Goal: Transaction & Acquisition: Purchase product/service

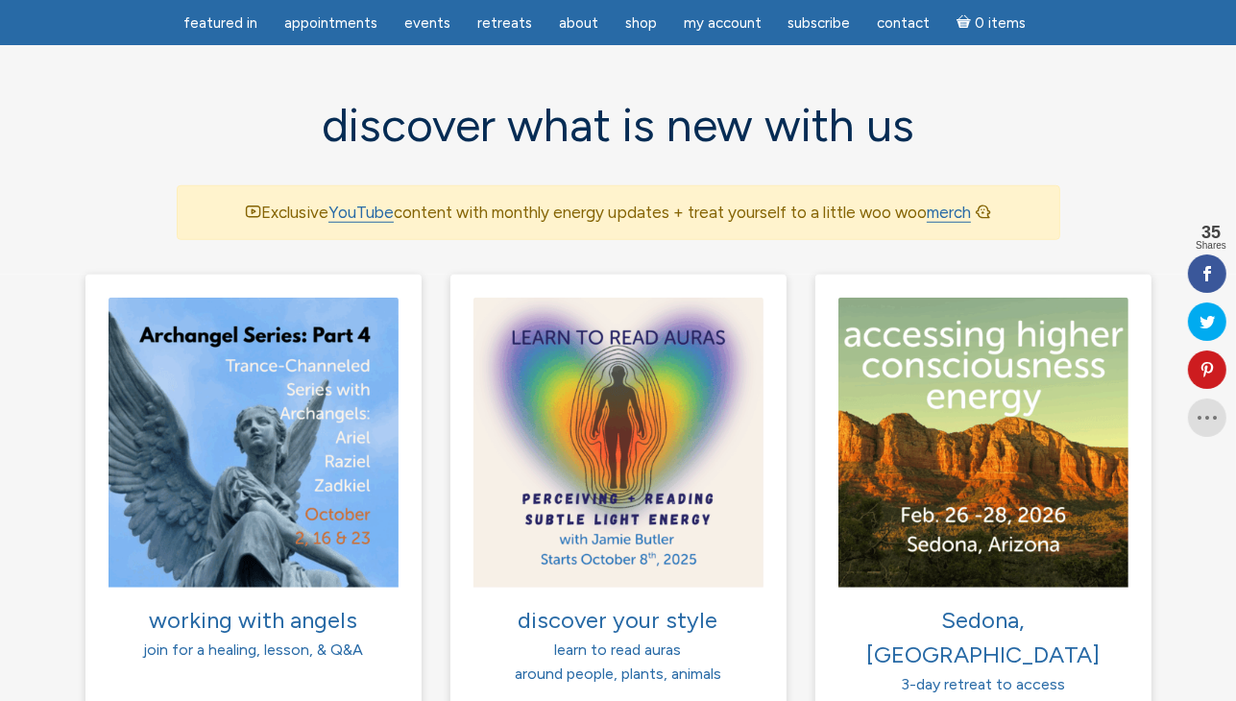
scroll to position [1333, 0]
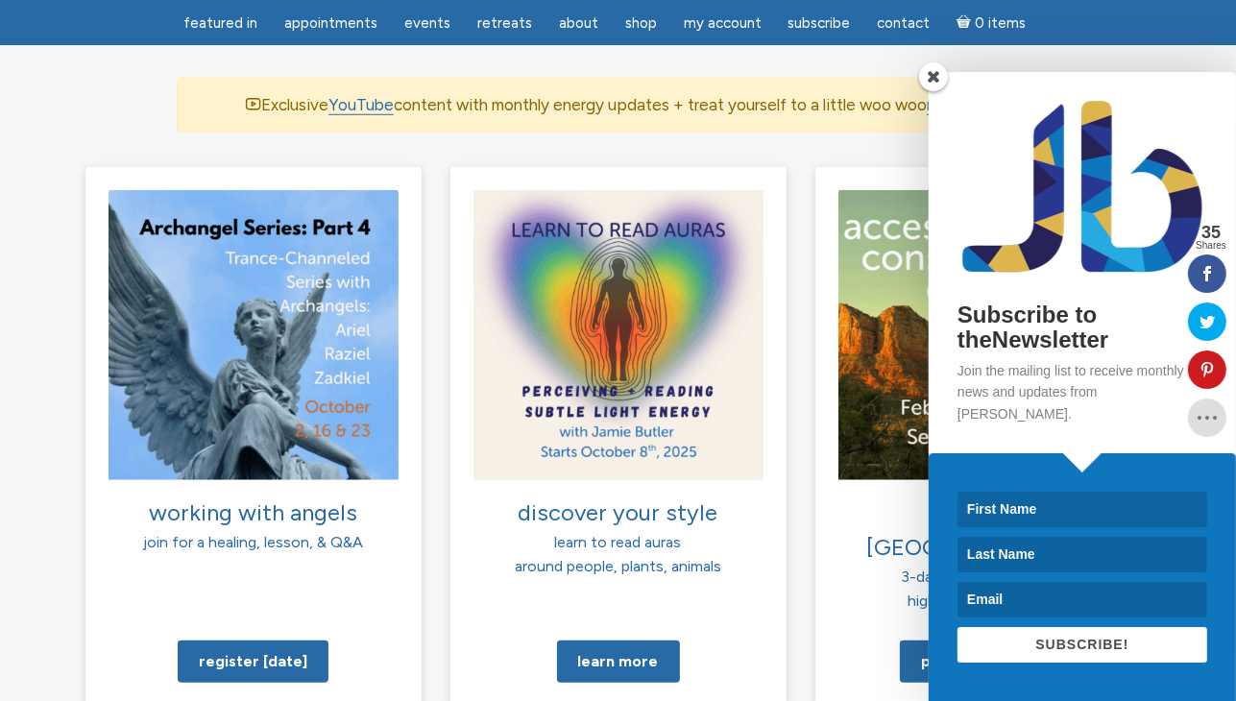
click at [940, 91] on span at bounding box center [933, 76] width 29 height 29
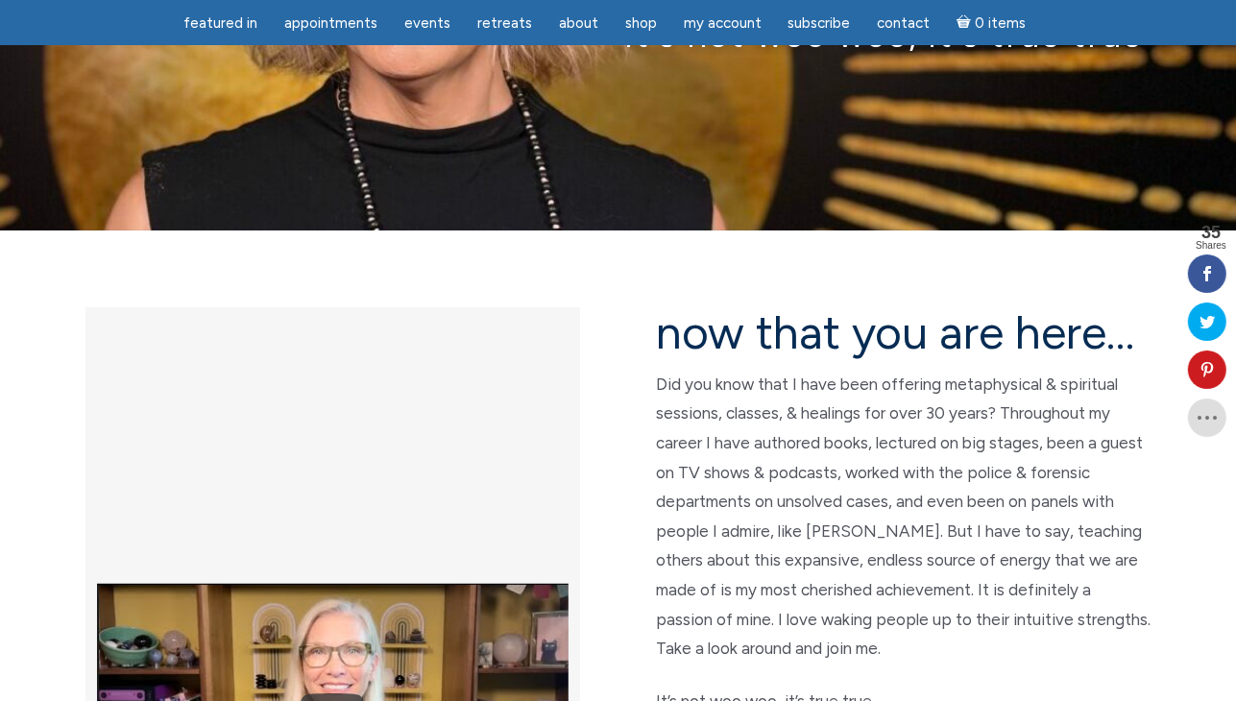
scroll to position [280, 0]
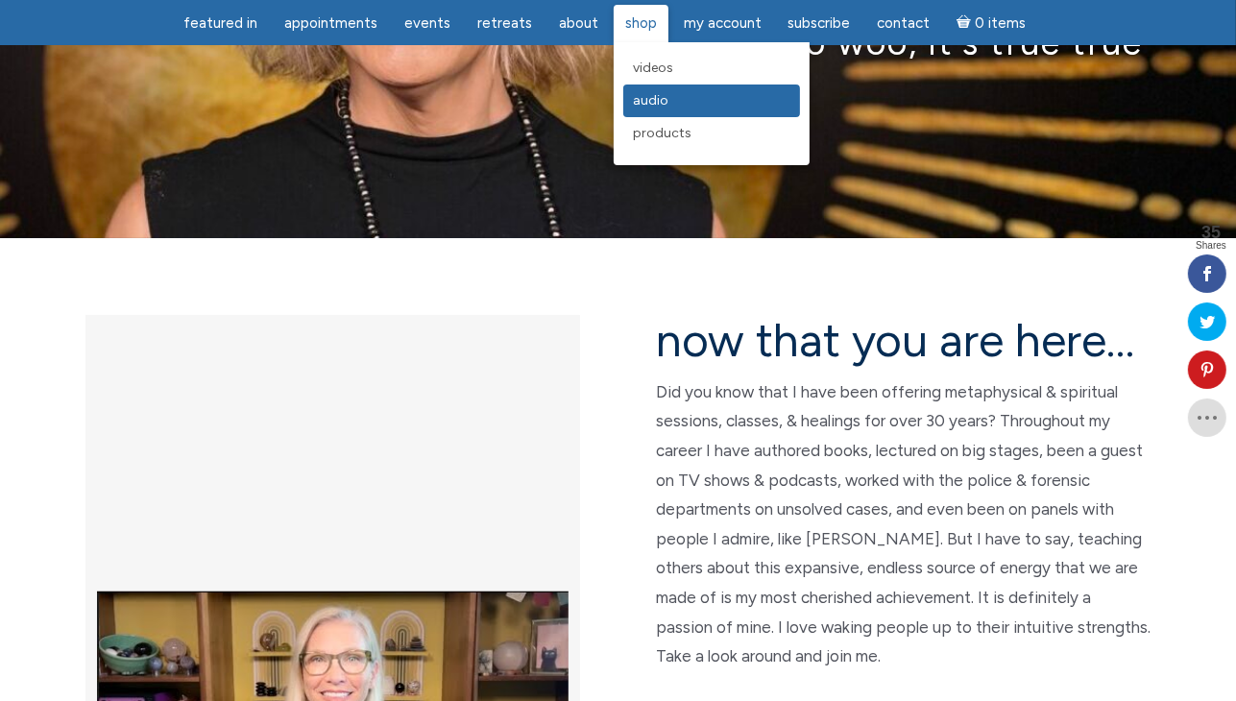
click at [651, 106] on span "Audio" at bounding box center [651, 100] width 36 height 16
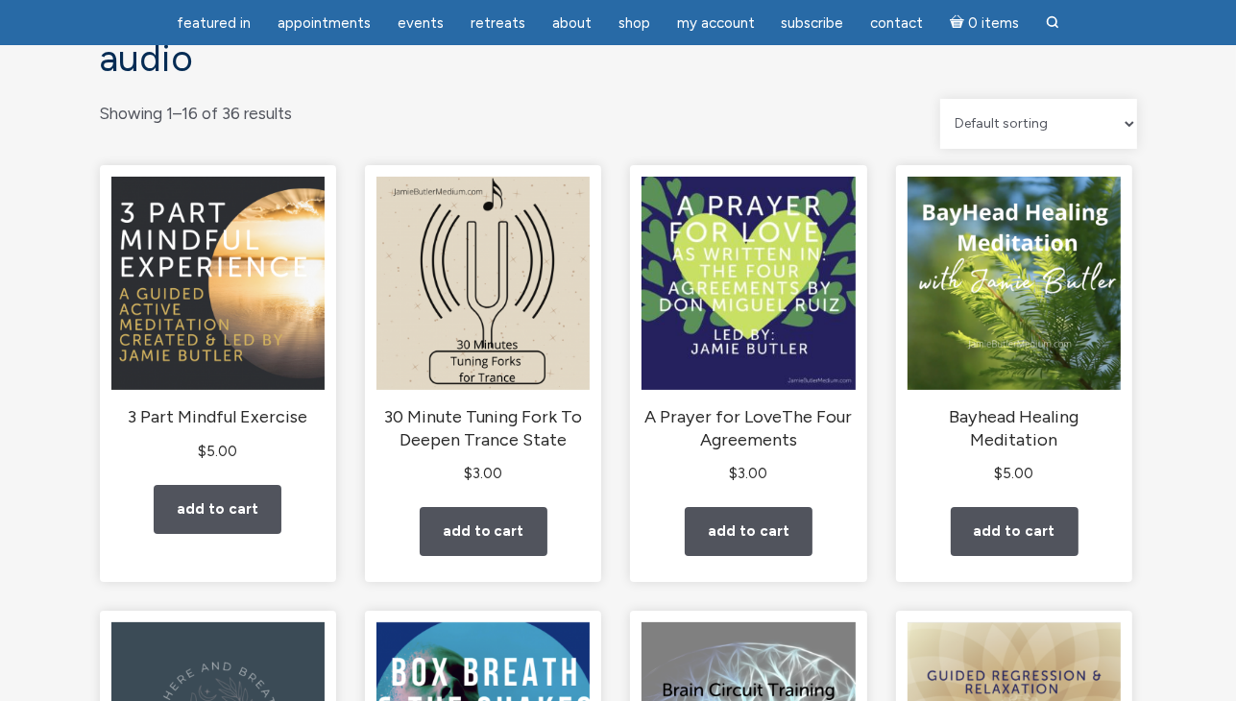
scroll to position [175, 0]
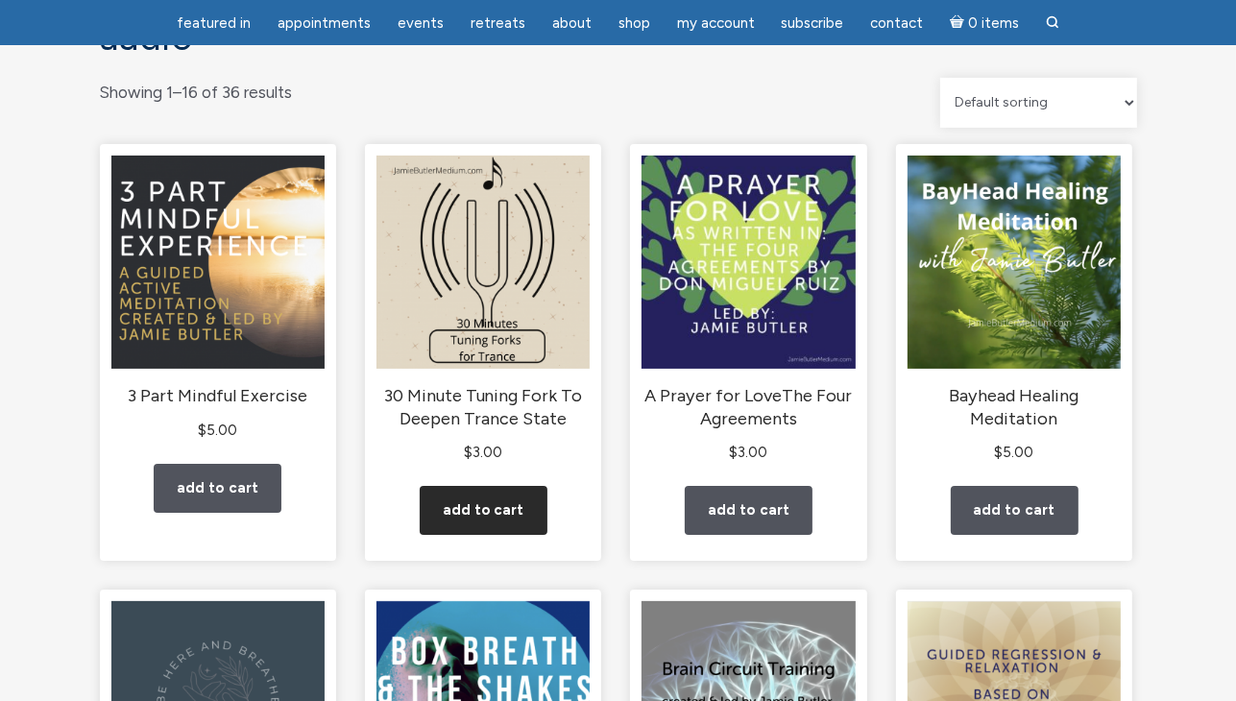
click at [483, 535] on link "Add to cart" at bounding box center [484, 510] width 128 height 49
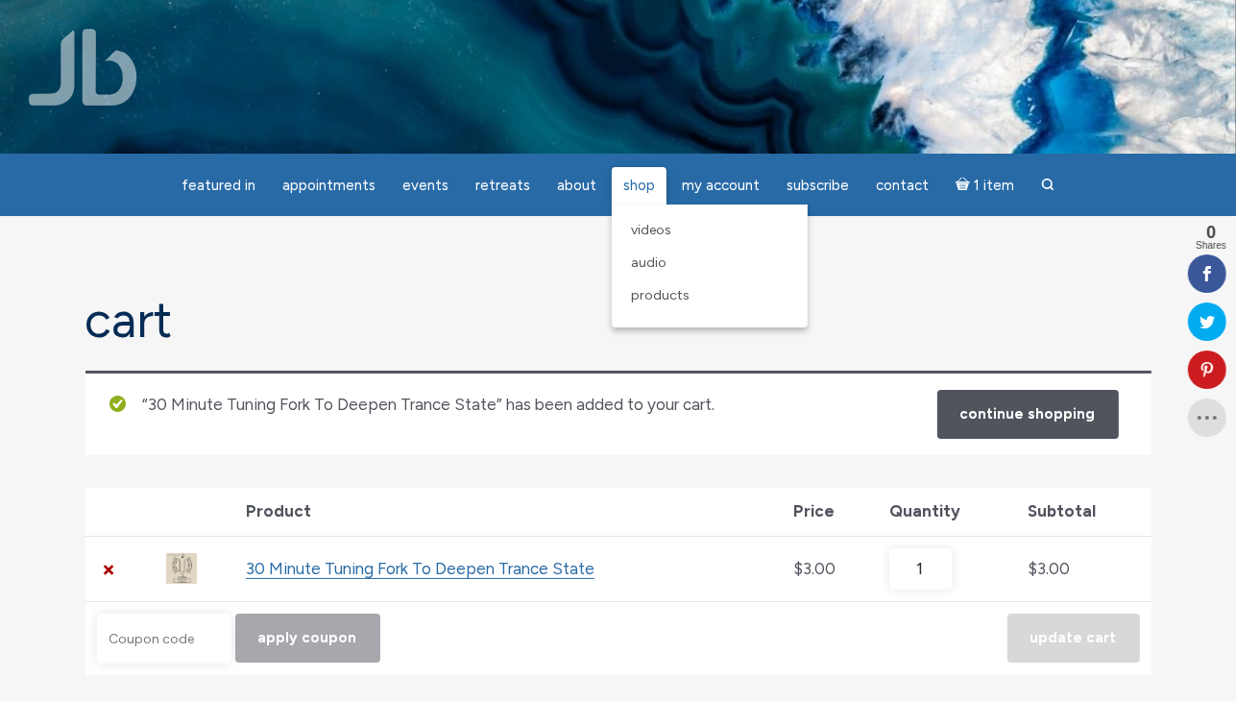
click at [645, 186] on span "Shop" at bounding box center [639, 185] width 32 height 17
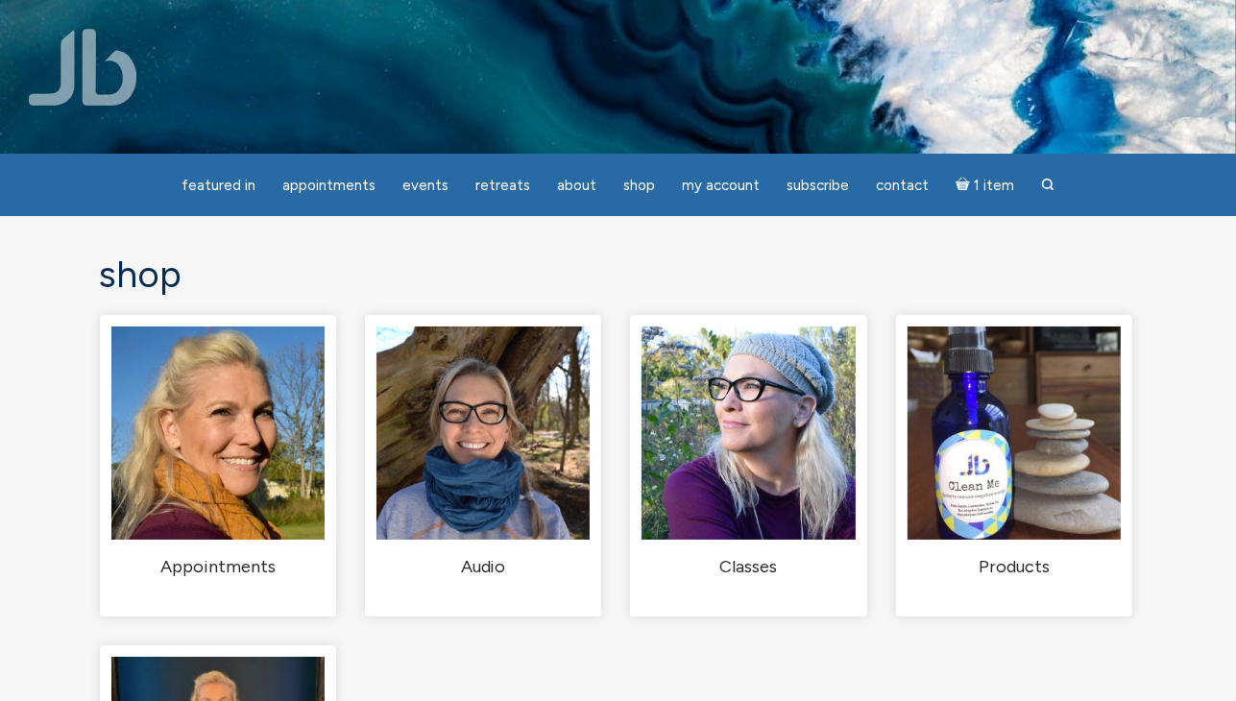
scroll to position [9, 0]
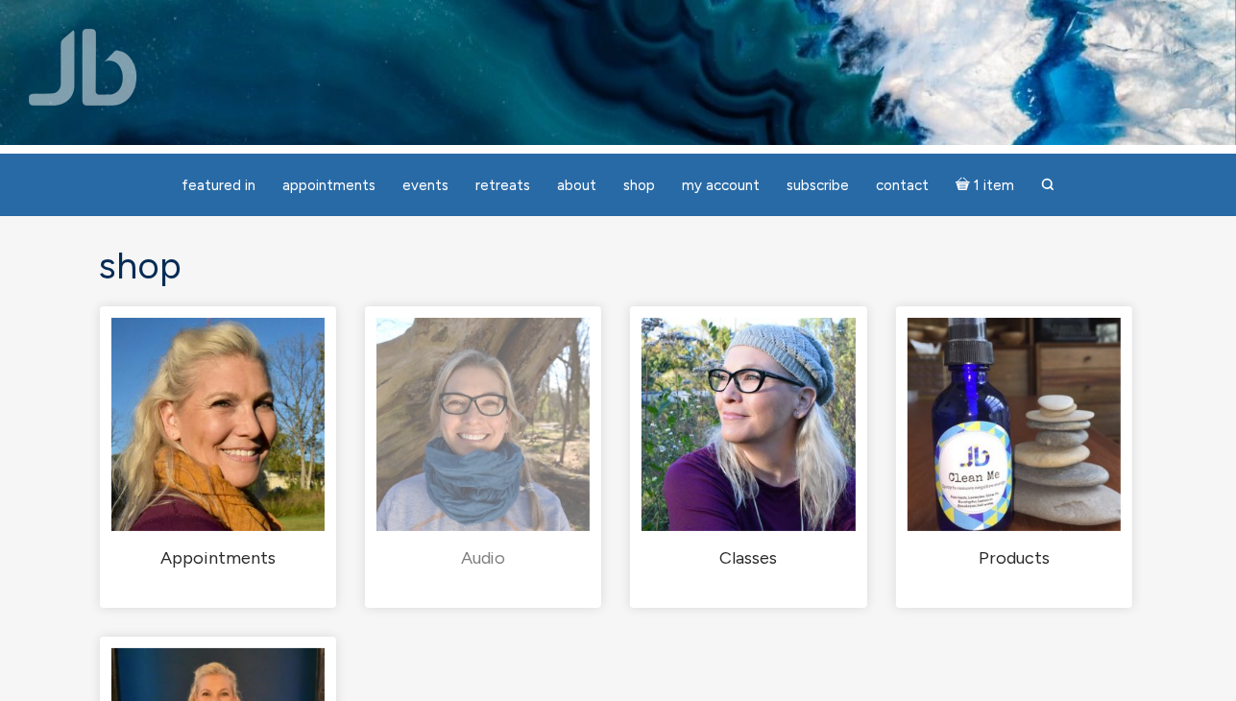
click at [492, 499] on img "Visit product category Audio" at bounding box center [483, 424] width 213 height 213
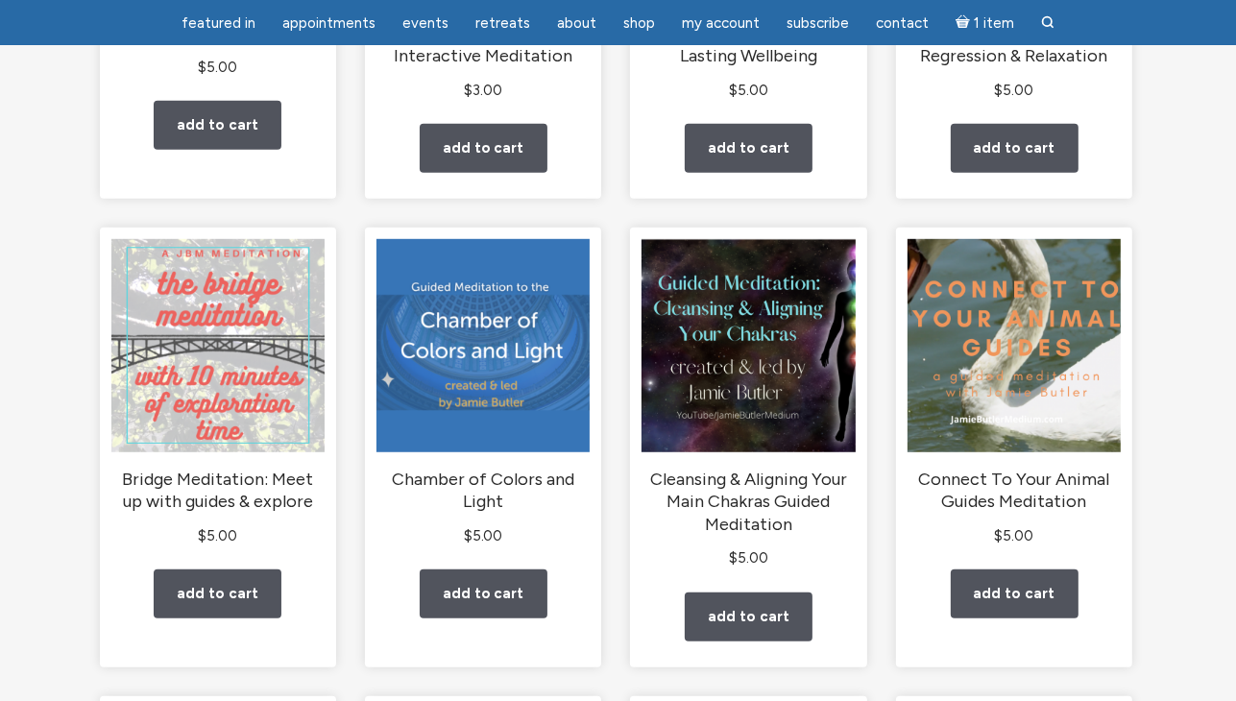
scroll to position [987, 0]
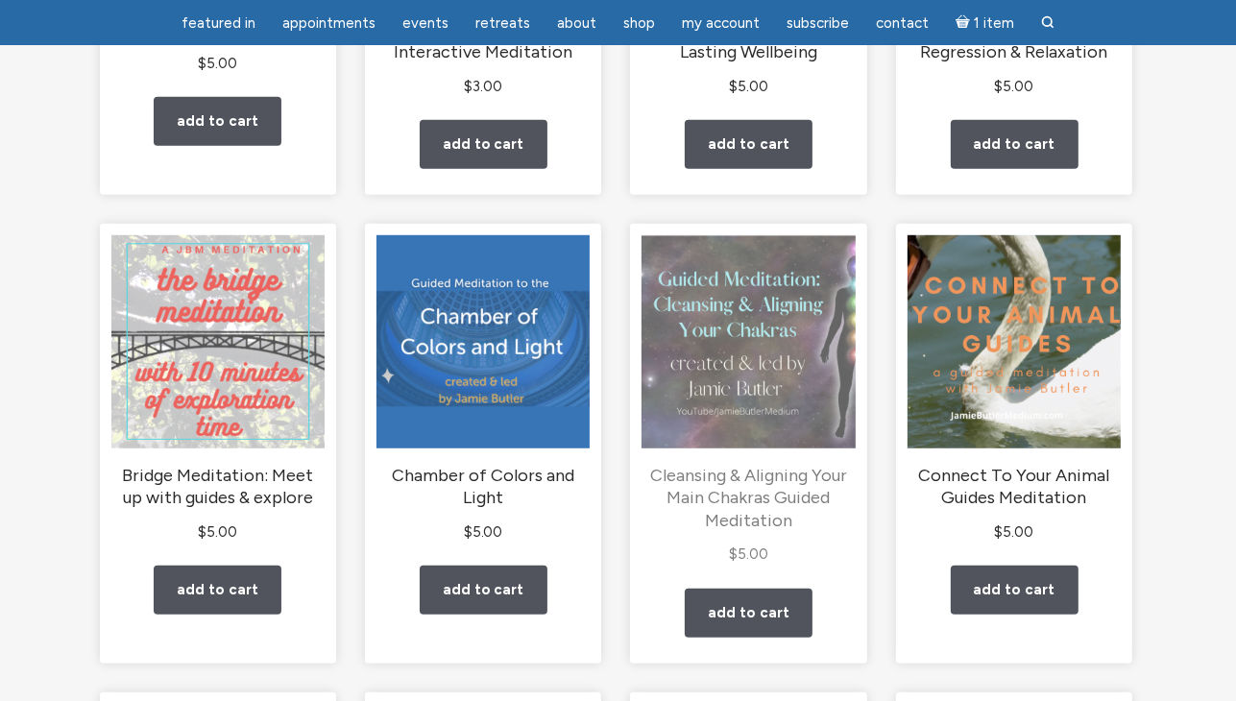
click at [772, 351] on img "main" at bounding box center [748, 341] width 213 height 213
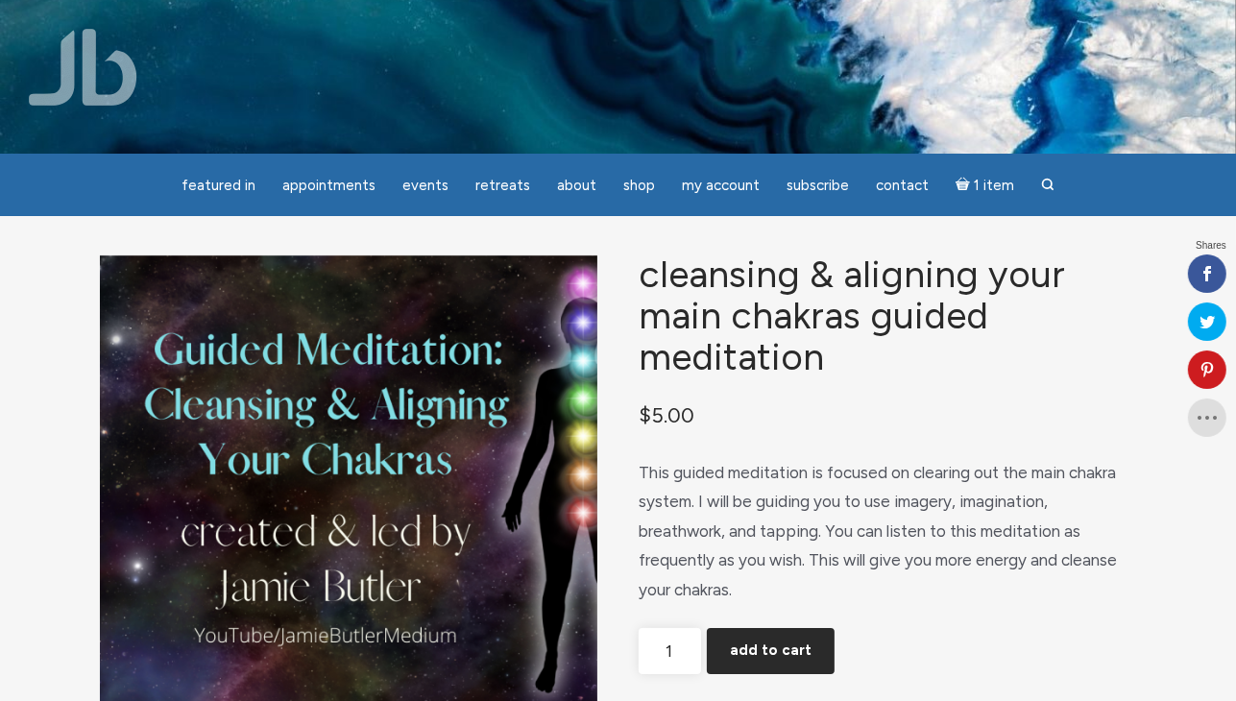
click at [772, 674] on button "Add to cart" at bounding box center [771, 651] width 128 height 46
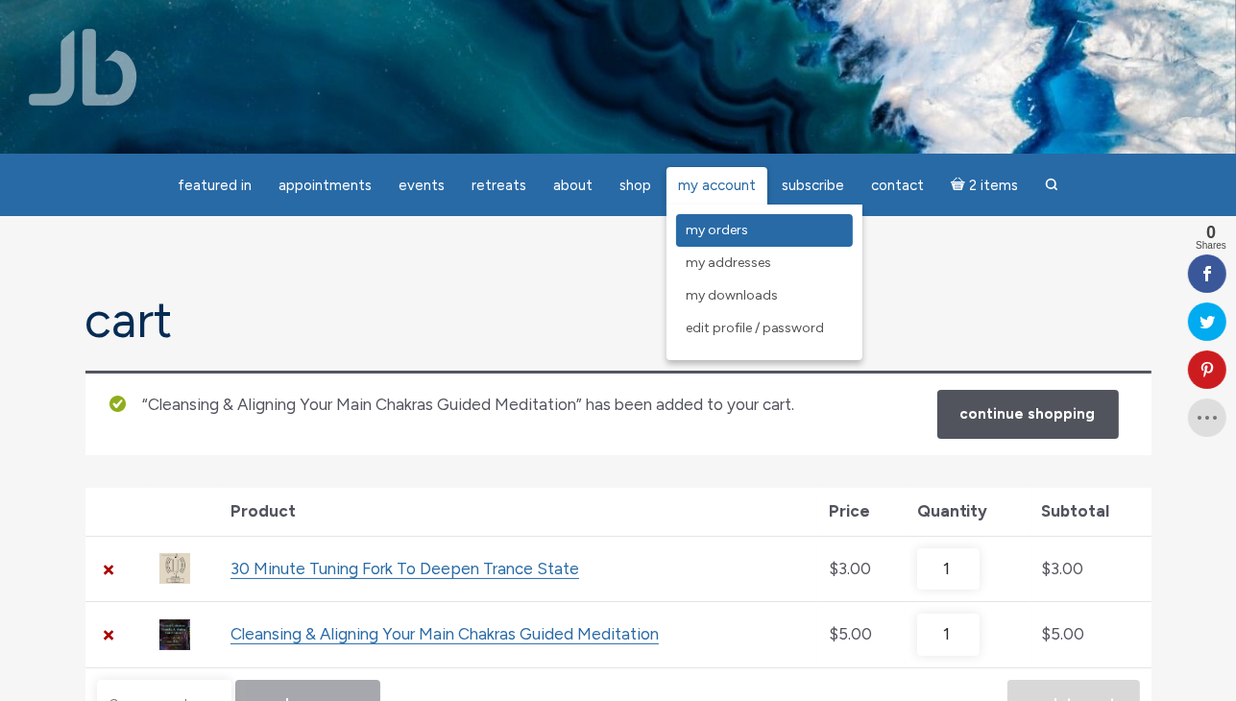
click at [699, 228] on span "My Orders" at bounding box center [717, 230] width 62 height 16
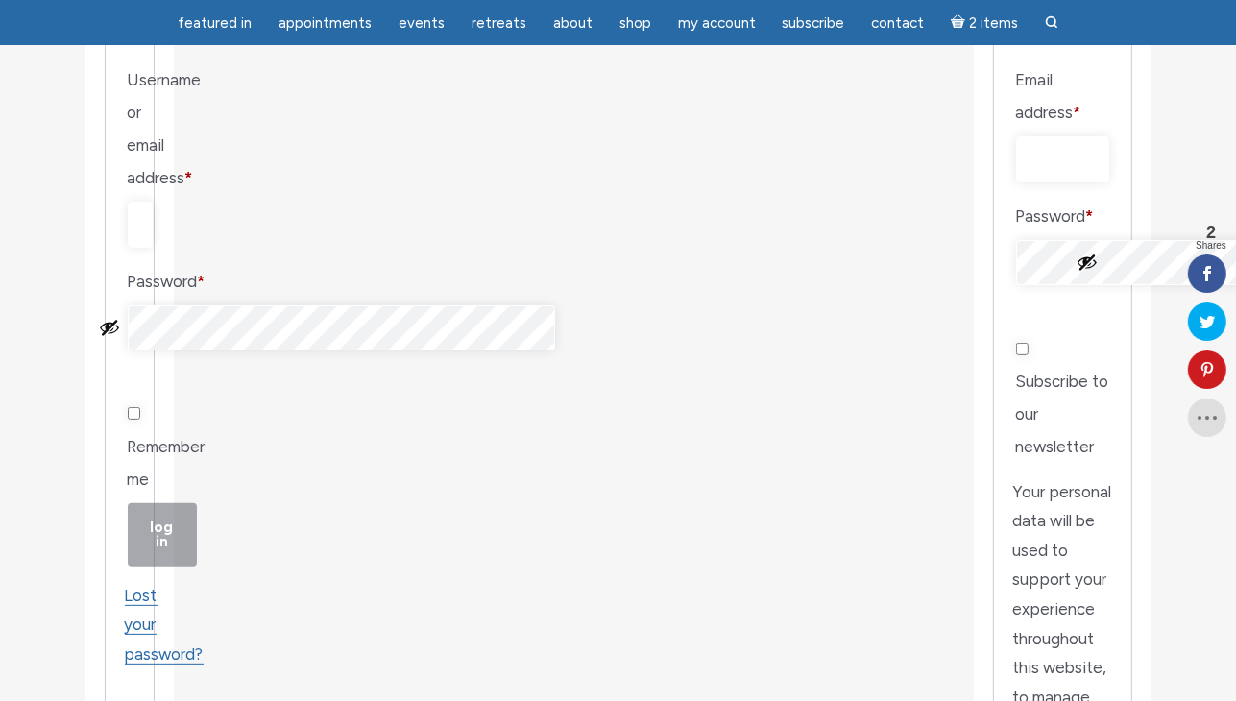
scroll to position [346, 0]
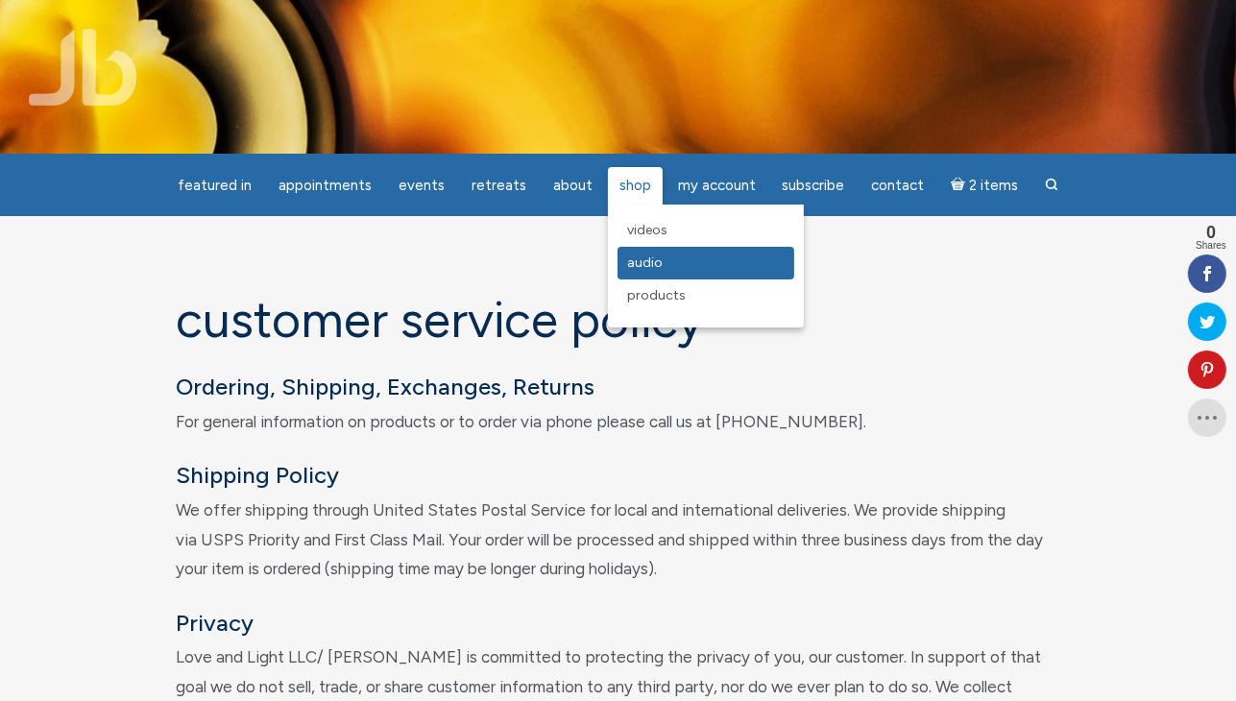
click at [644, 255] on span "Audio" at bounding box center [645, 263] width 36 height 16
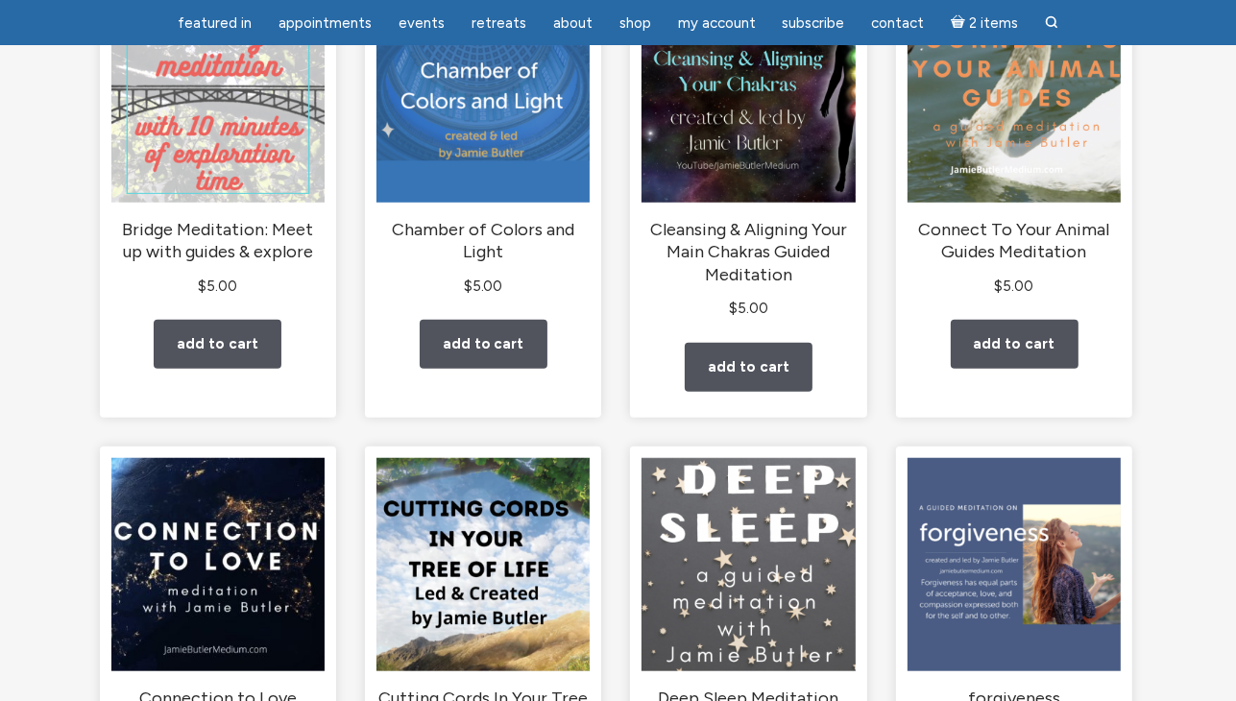
scroll to position [1155, 0]
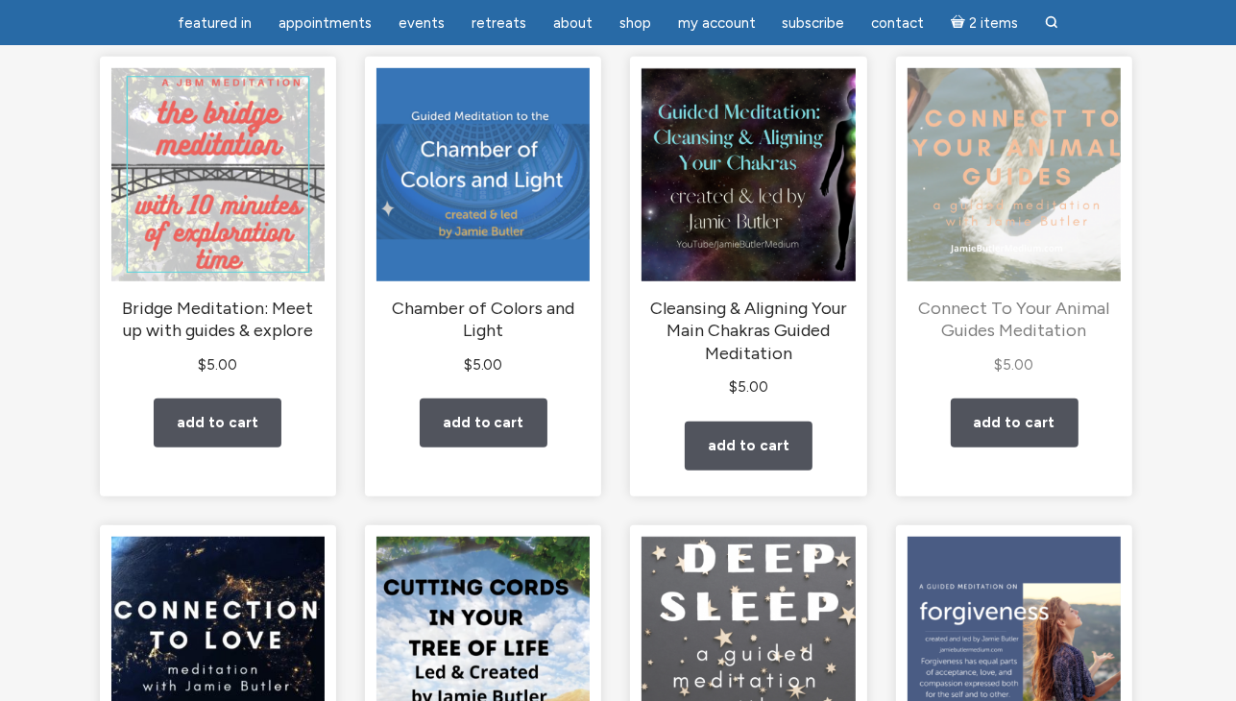
click at [1034, 231] on img "main" at bounding box center [1014, 174] width 213 height 213
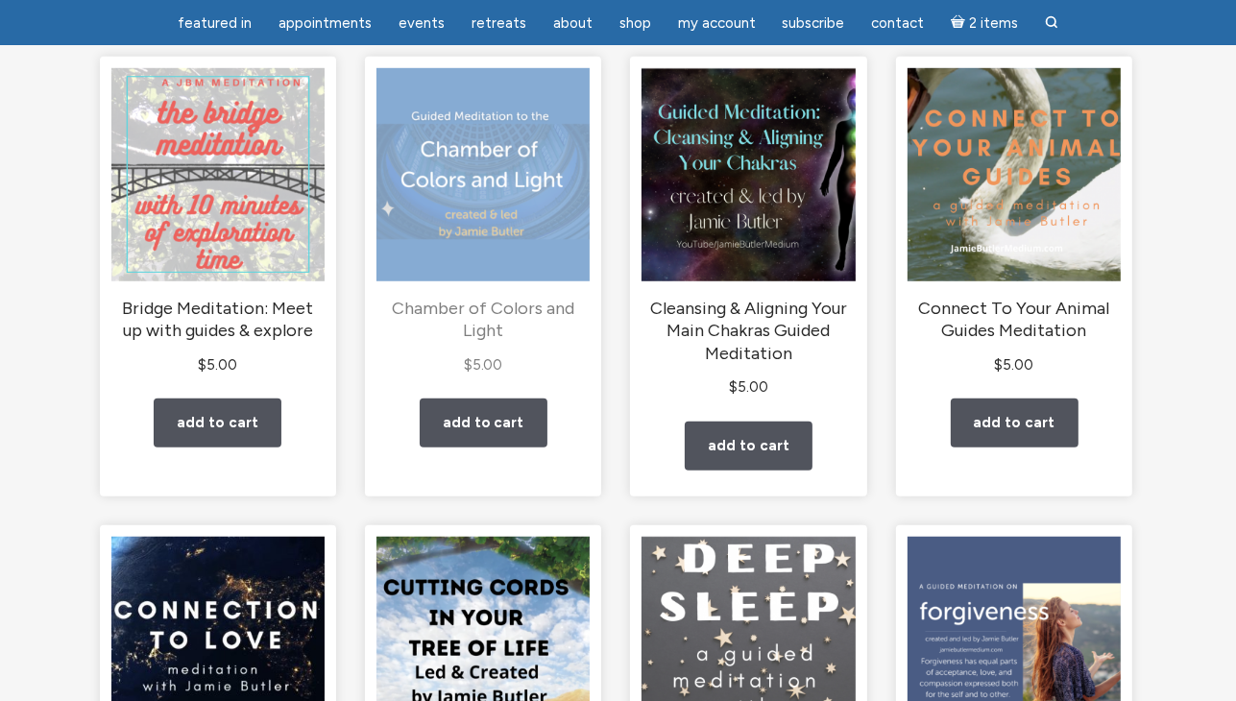
click at [523, 197] on img "main" at bounding box center [483, 174] width 213 height 213
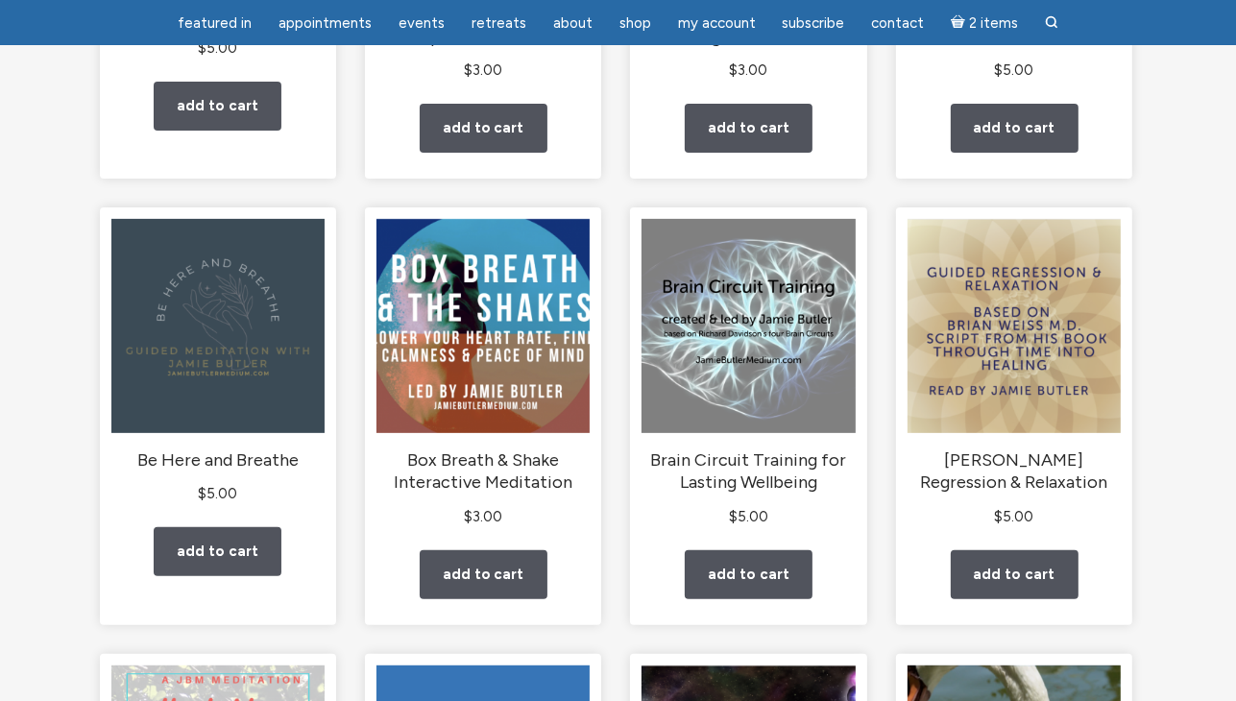
scroll to position [655, 0]
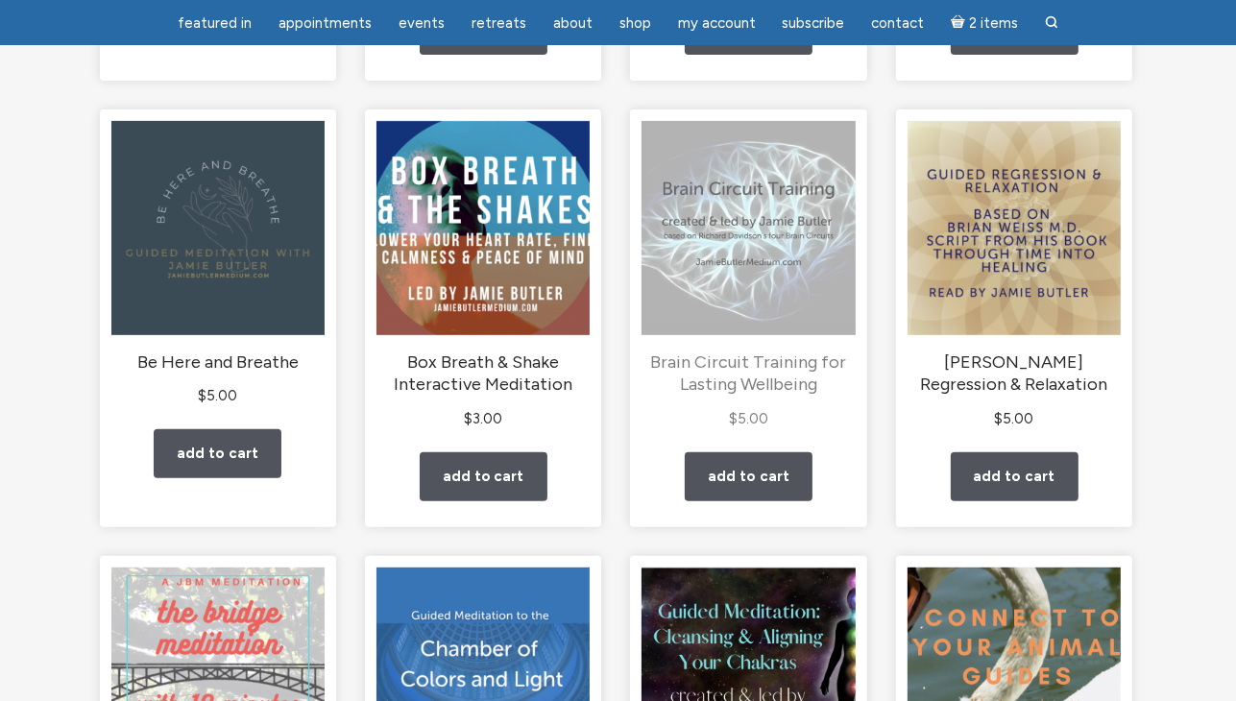
click at [765, 318] on img "main" at bounding box center [748, 227] width 213 height 213
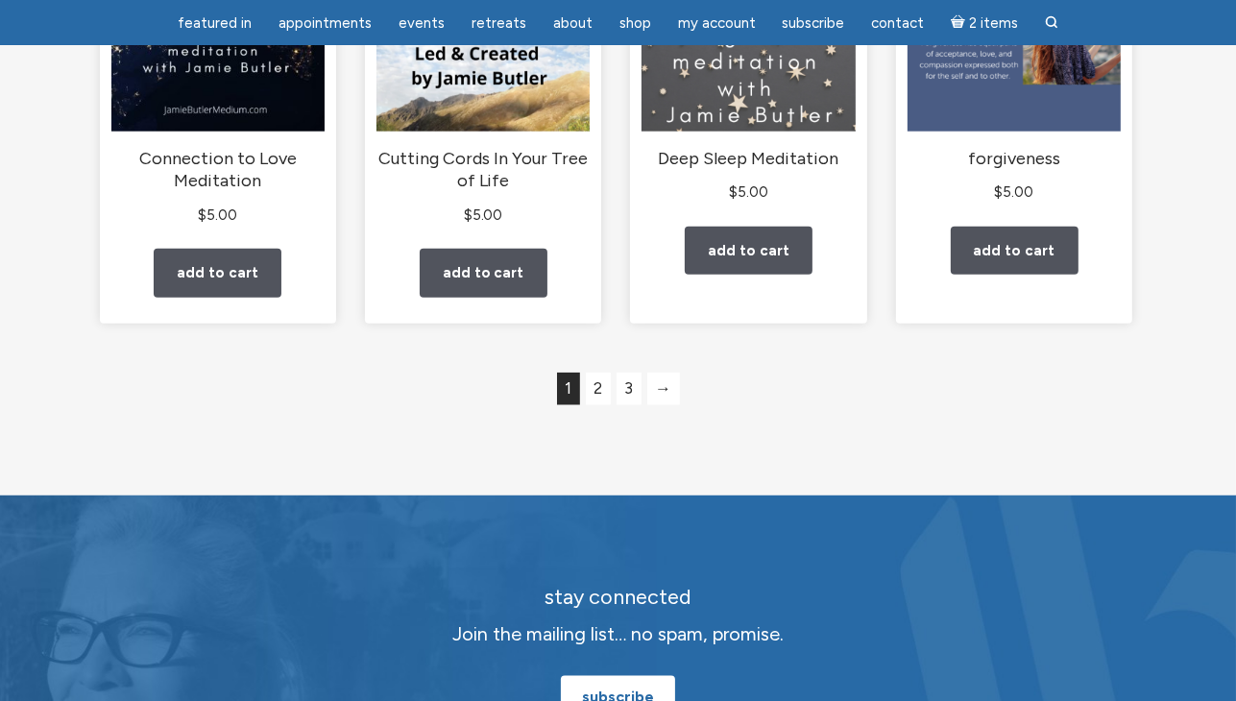
scroll to position [1621, 0]
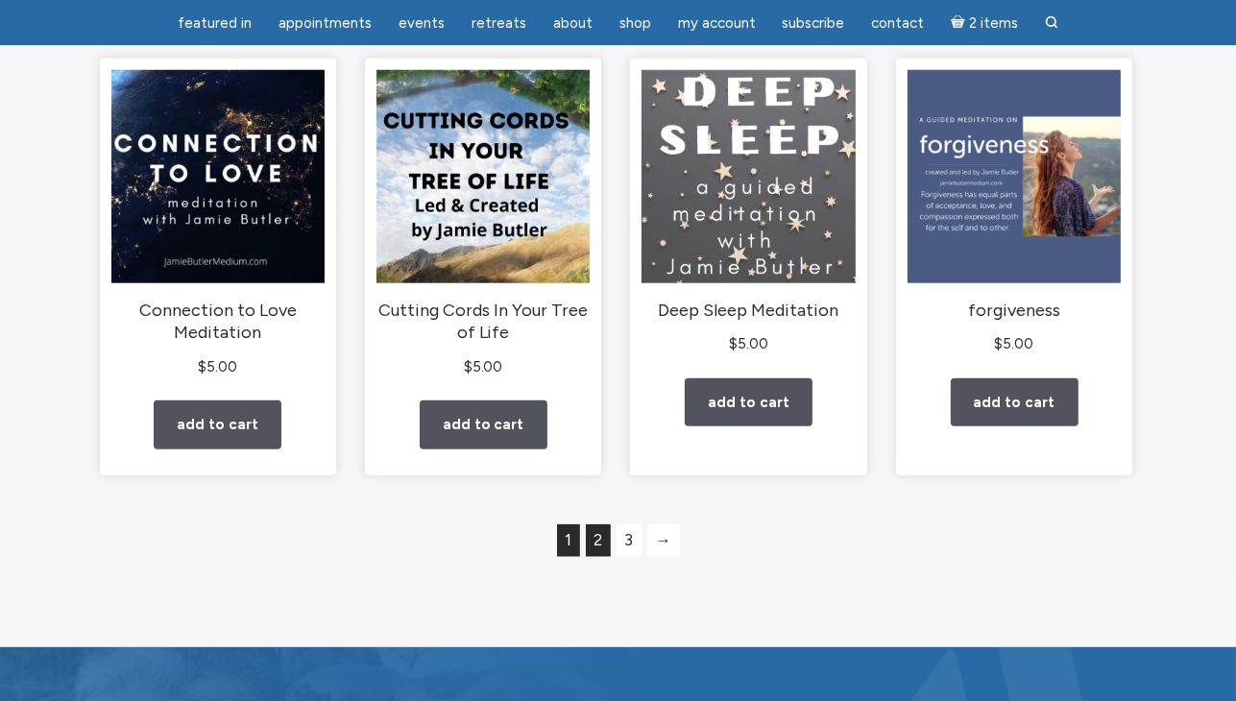
click at [595, 556] on link "2" at bounding box center [598, 540] width 25 height 33
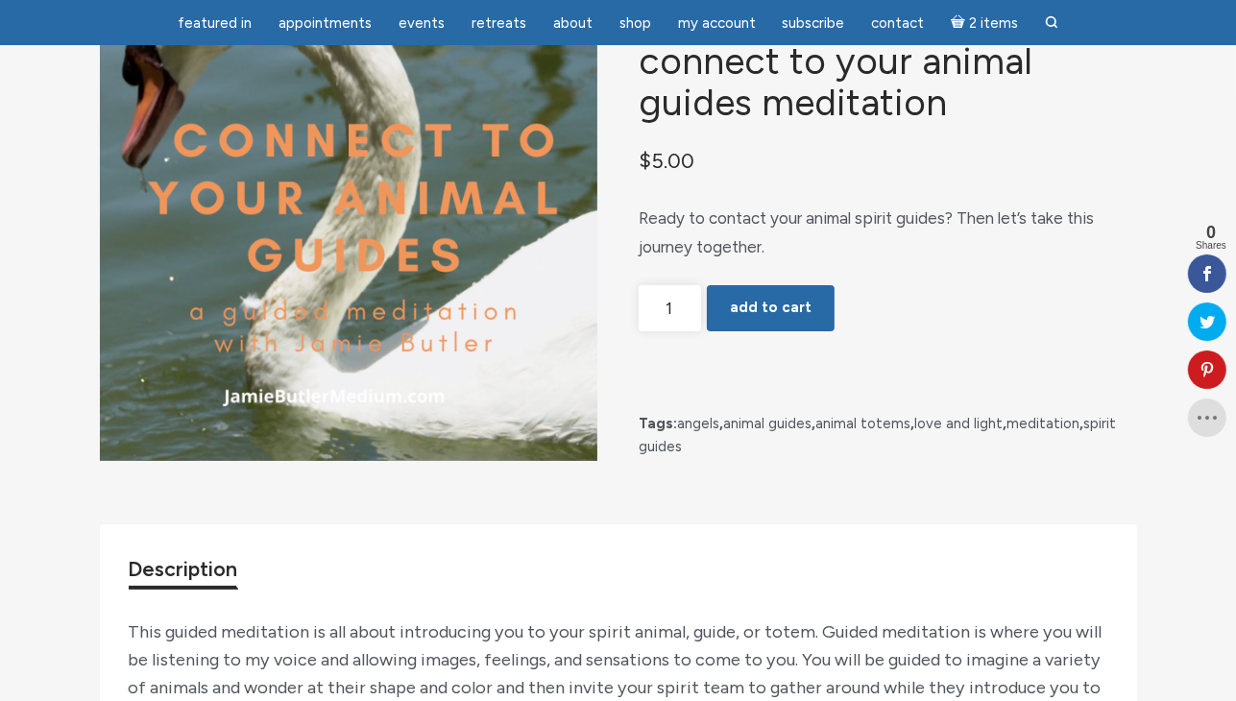
scroll to position [149, 0]
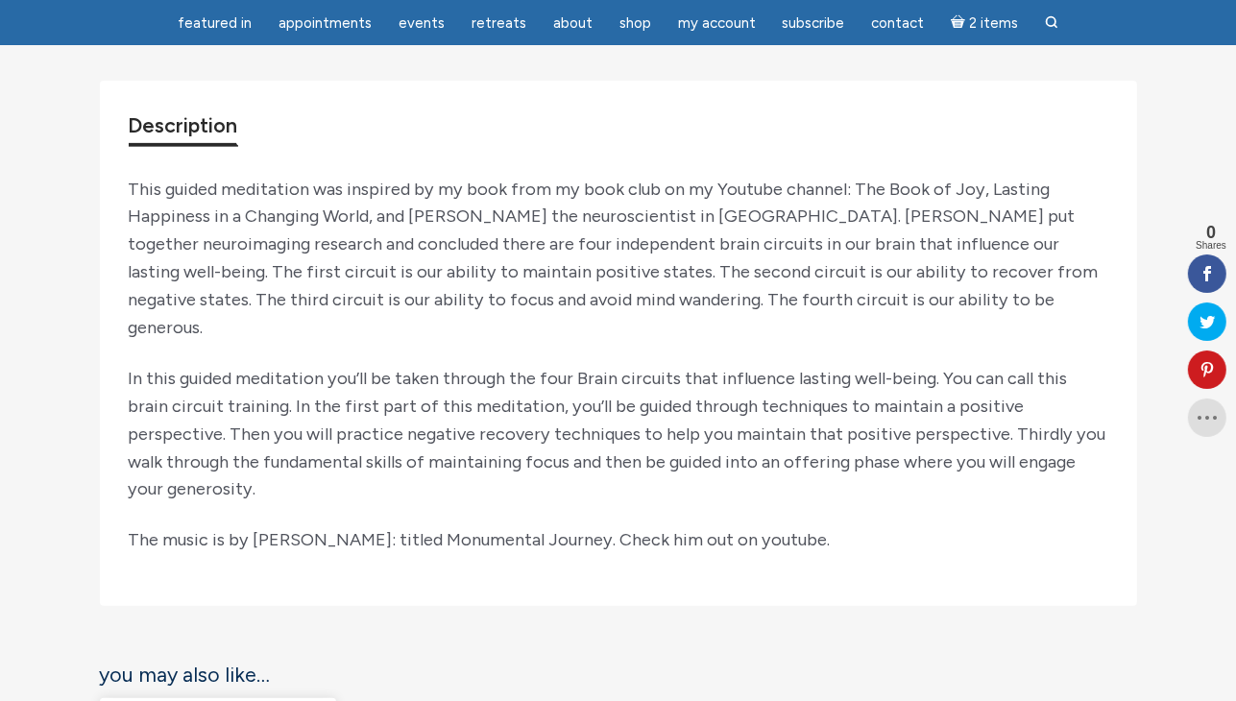
scroll to position [634, 0]
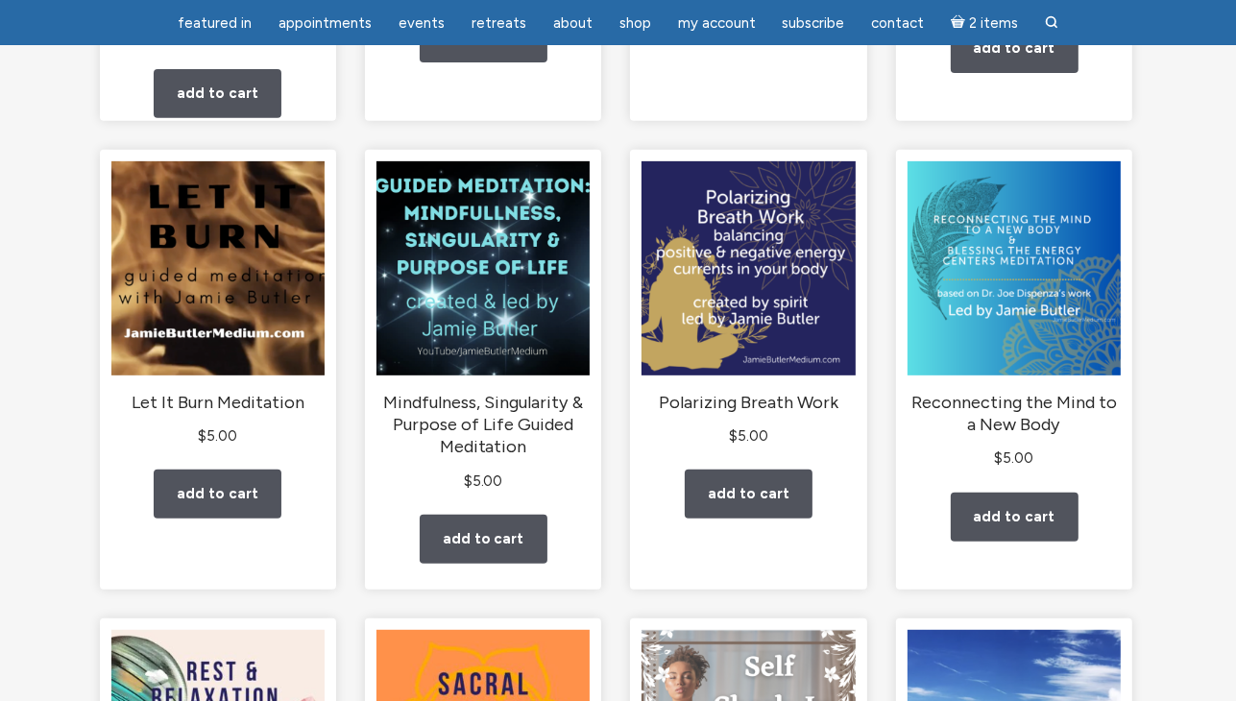
scroll to position [664, 0]
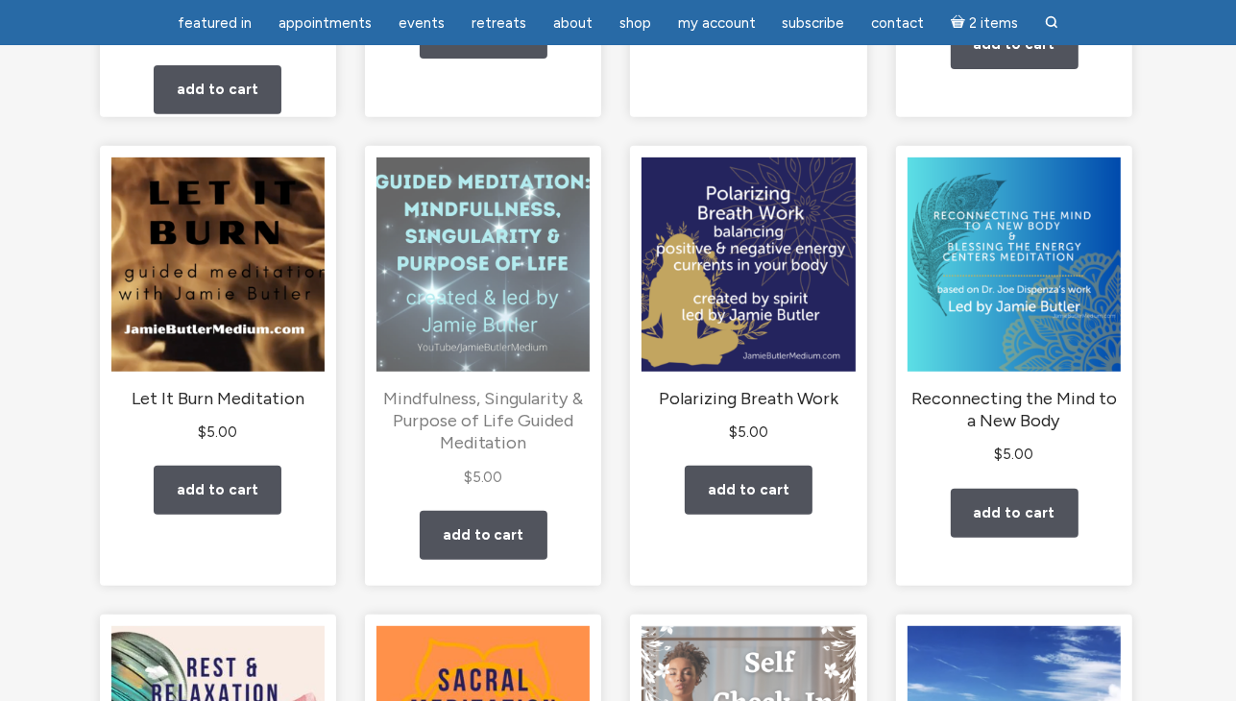
click at [429, 248] on img "main" at bounding box center [483, 264] width 213 height 213
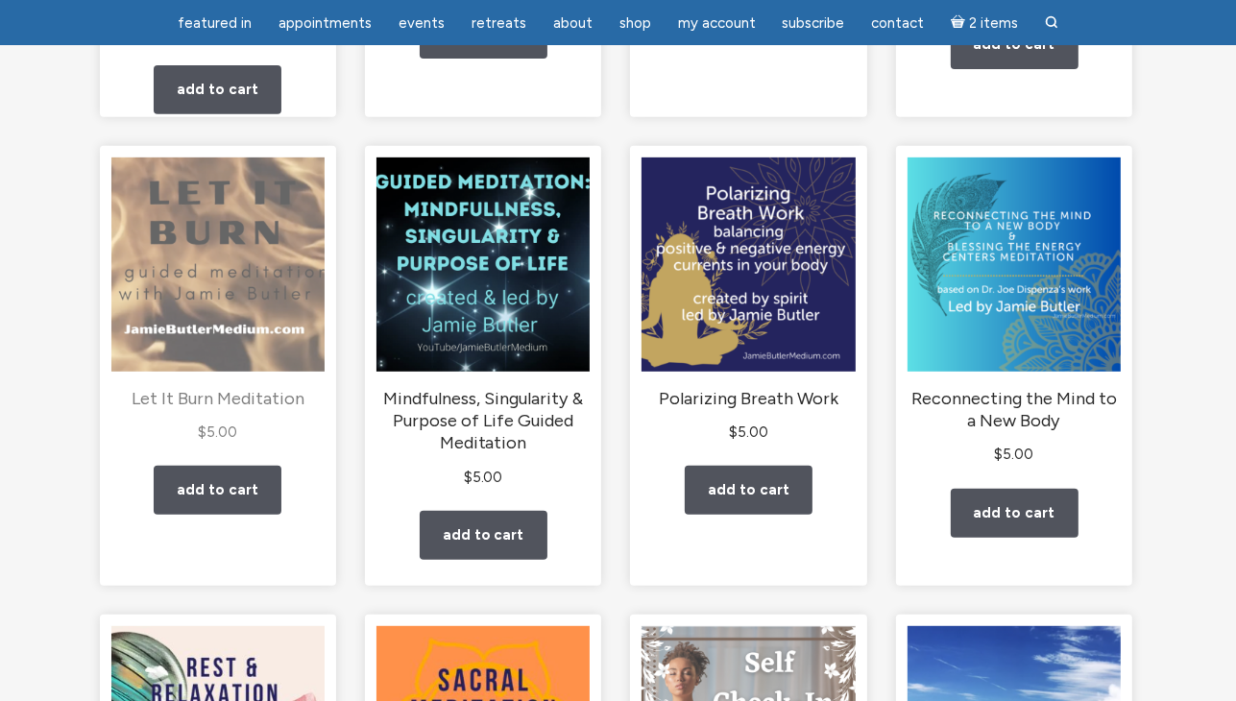
click at [231, 306] on img "main" at bounding box center [217, 264] width 213 height 213
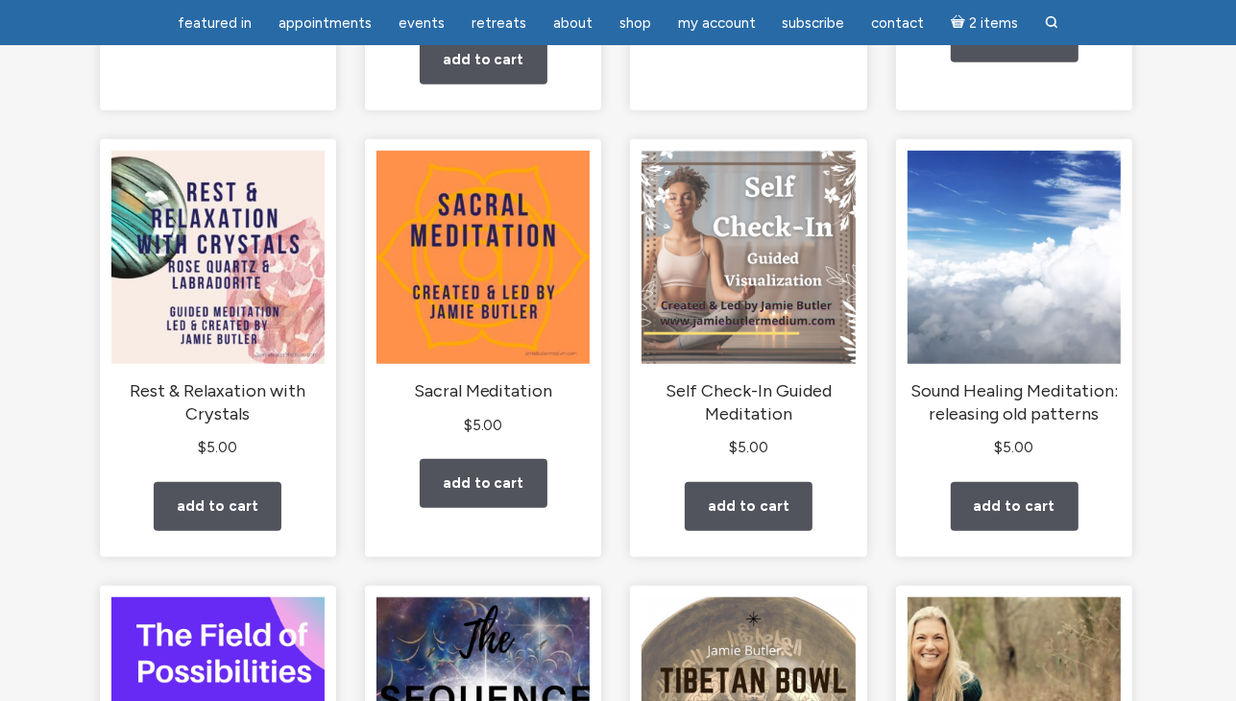
scroll to position [1146, 0]
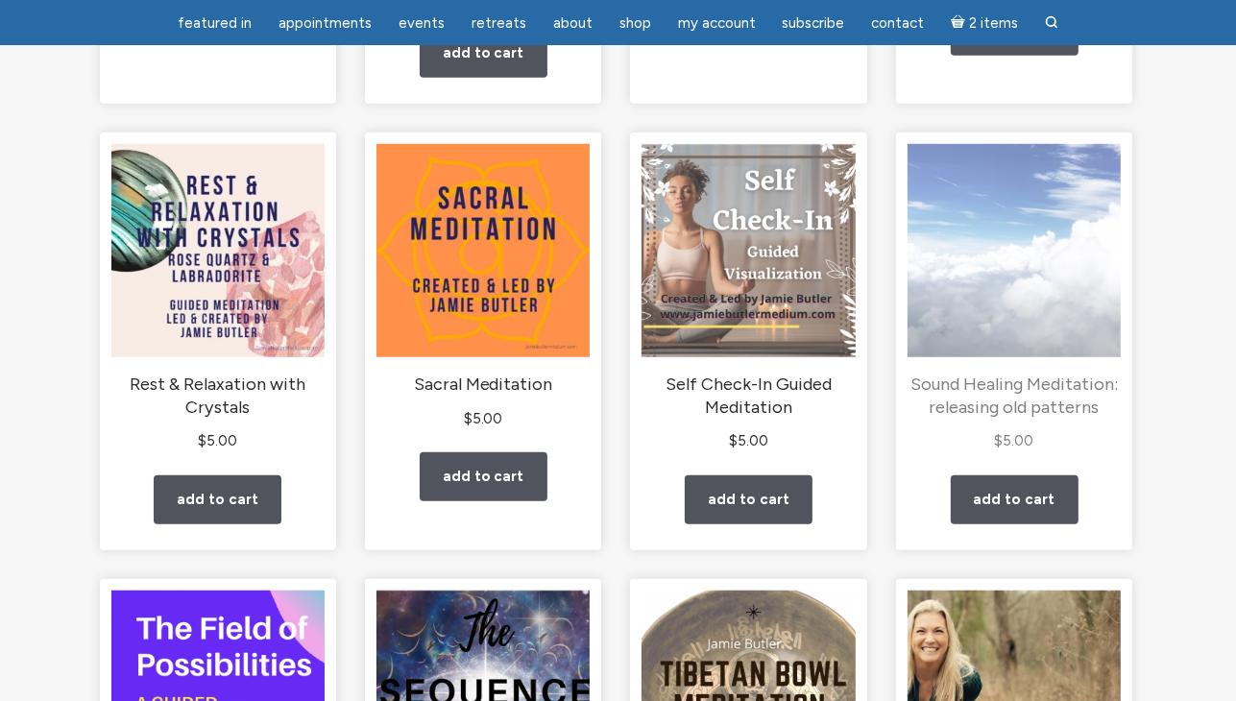
click at [992, 335] on img "main" at bounding box center [1014, 250] width 213 height 213
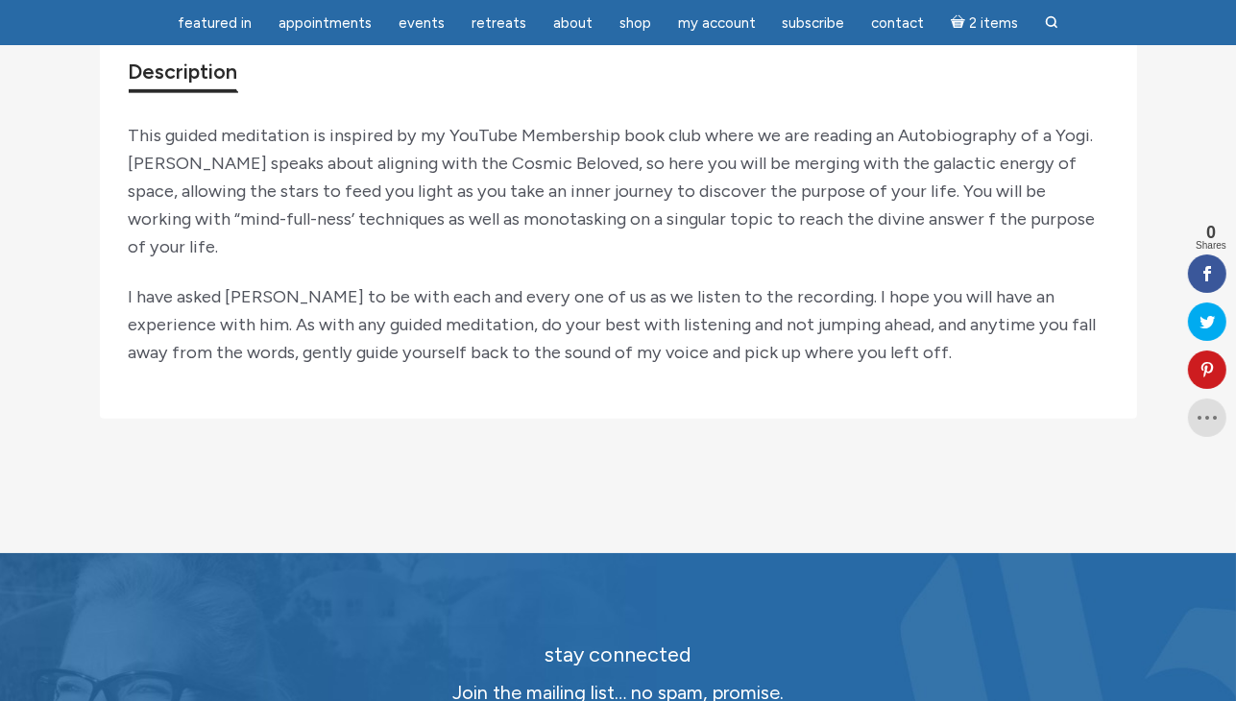
scroll to position [726, 0]
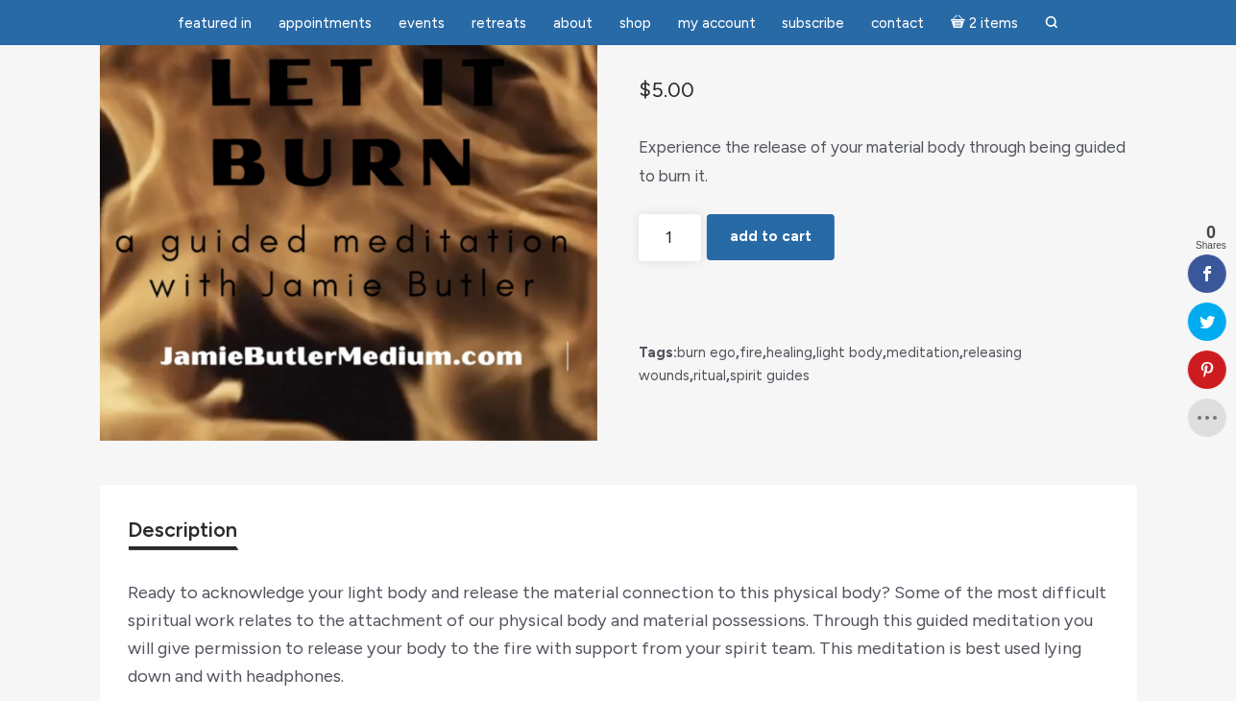
scroll to position [174, 0]
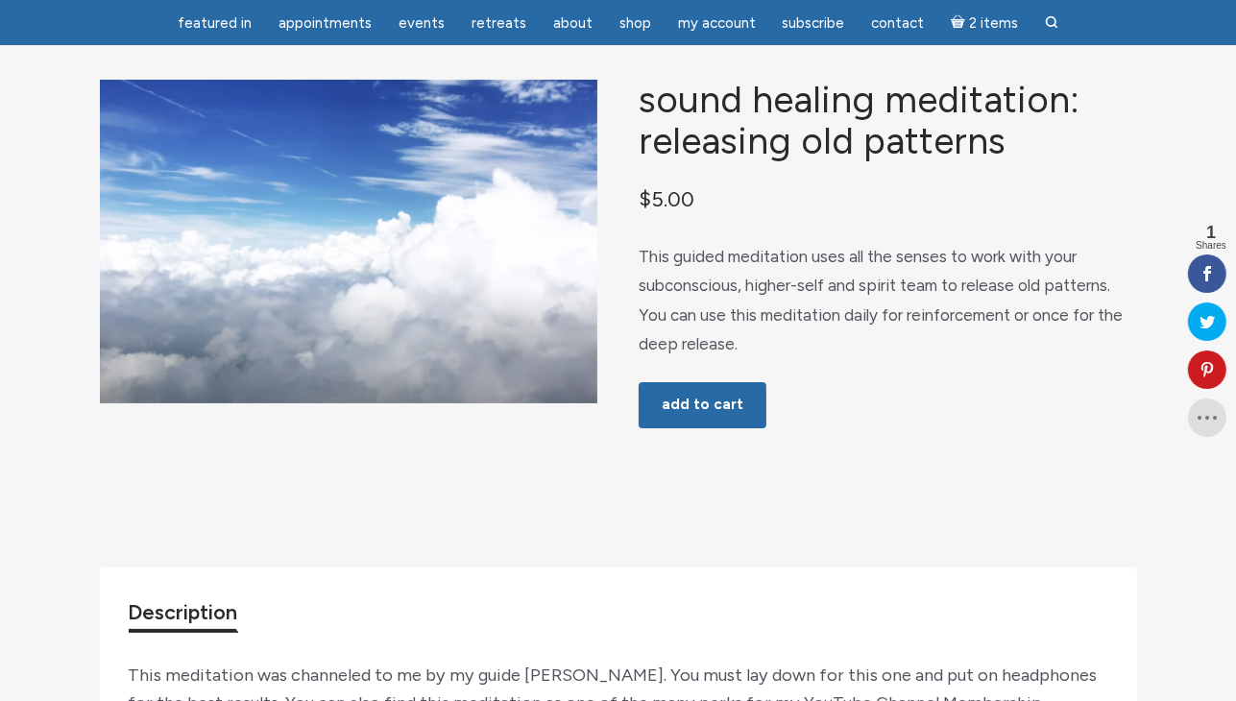
scroll to position [125, 0]
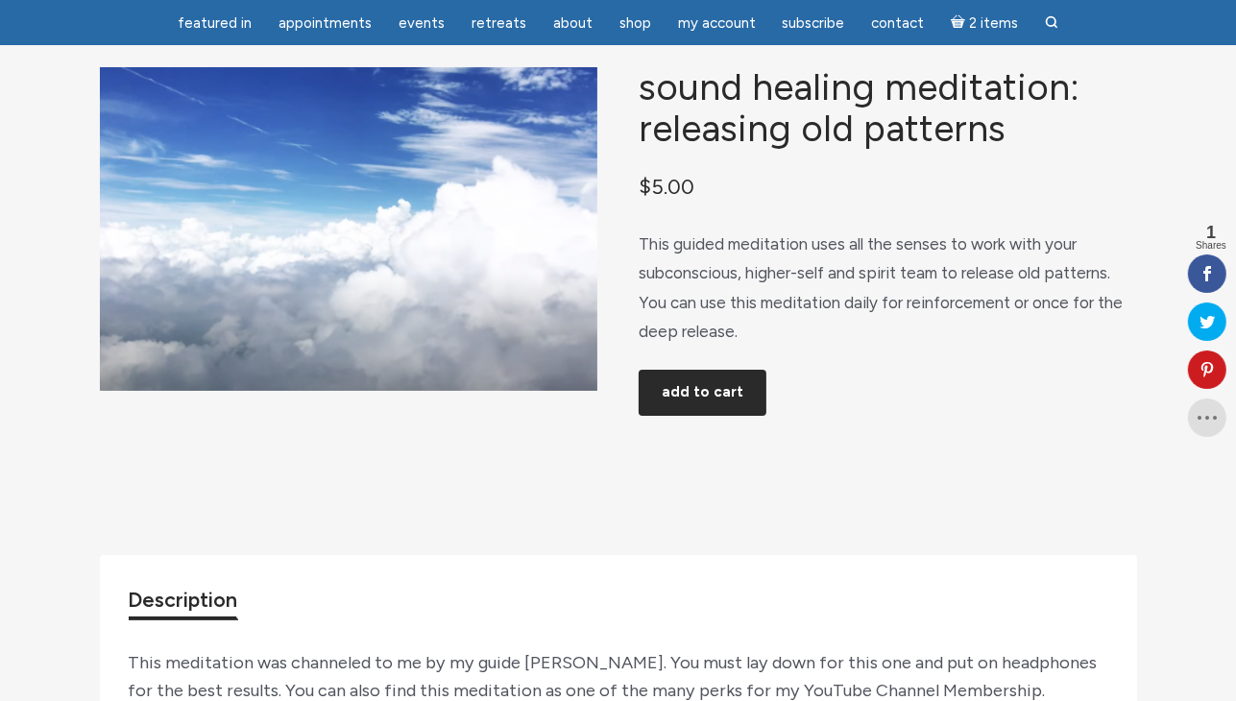
click at [742, 415] on button "Add to cart" at bounding box center [703, 393] width 128 height 46
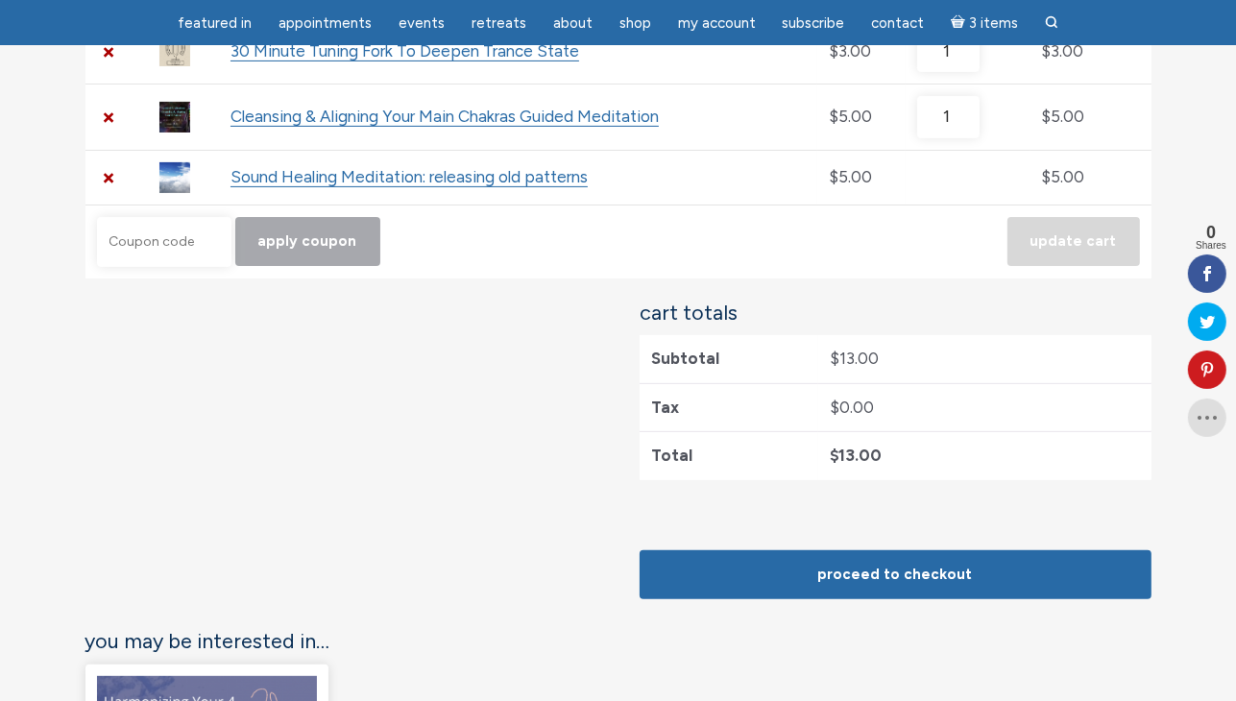
scroll to position [461, 0]
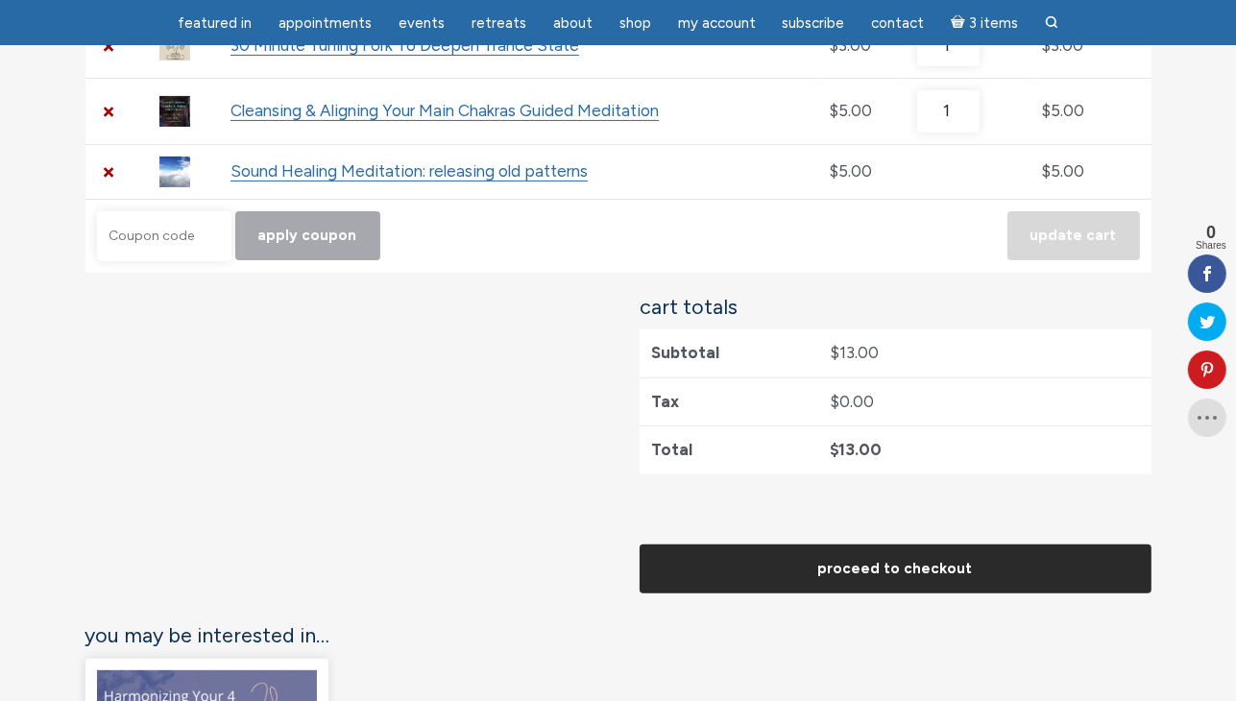
click at [928, 568] on link "Proceed to checkout" at bounding box center [896, 569] width 512 height 49
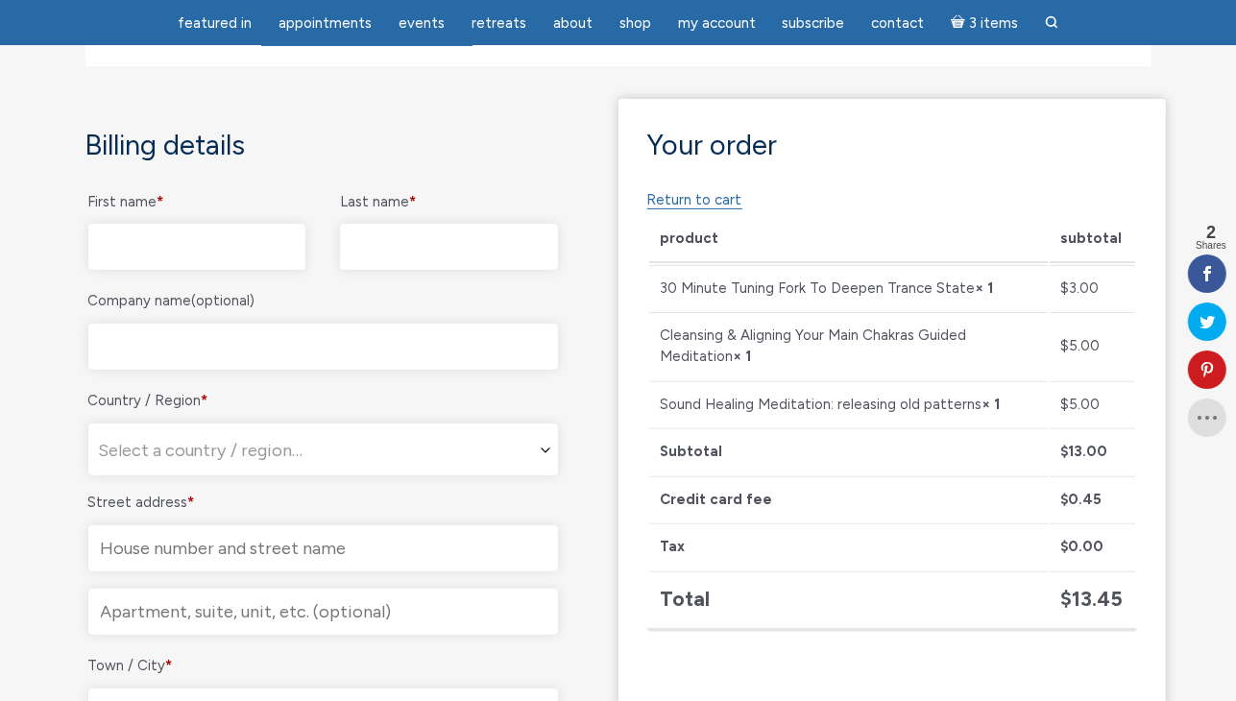
scroll to position [411, 0]
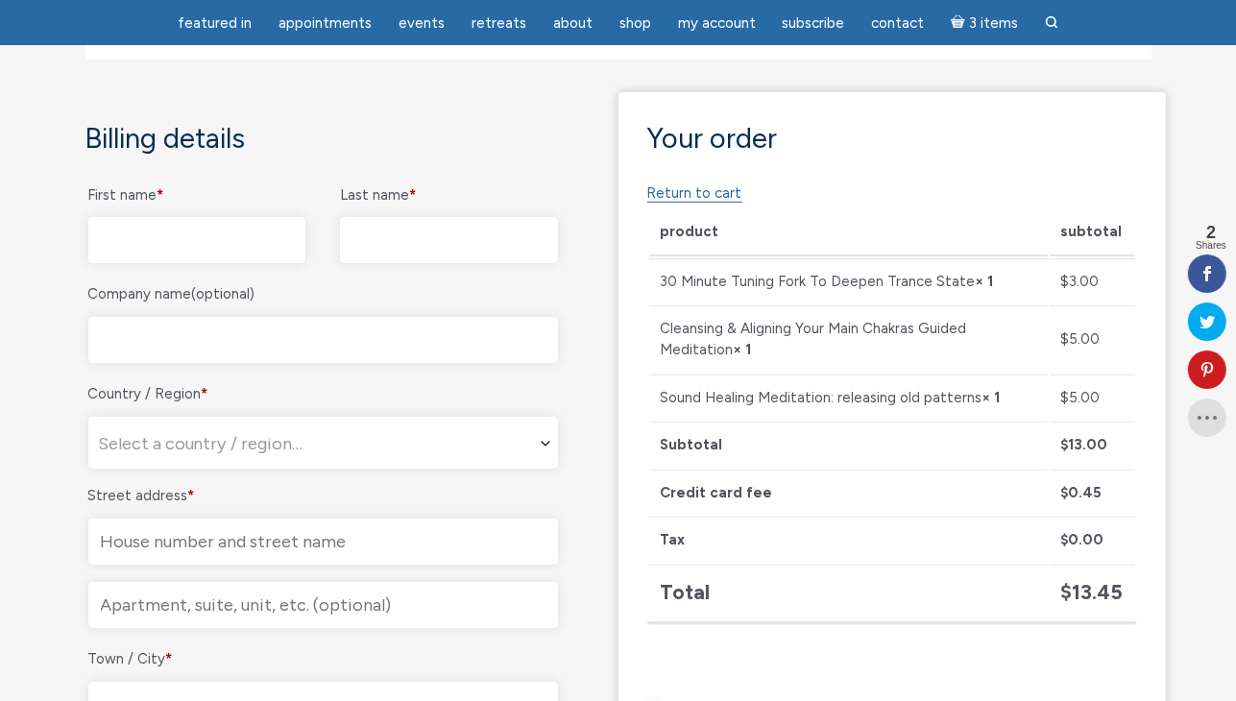
drag, startPoint x: 1241, startPoint y: 166, endPoint x: 1279, endPoint y: 323, distance: 161.2
click at [223, 246] on input "First name *" at bounding box center [197, 240] width 218 height 46
type input "Anne"
click at [401, 239] on input "Last name *" at bounding box center [449, 240] width 218 height 46
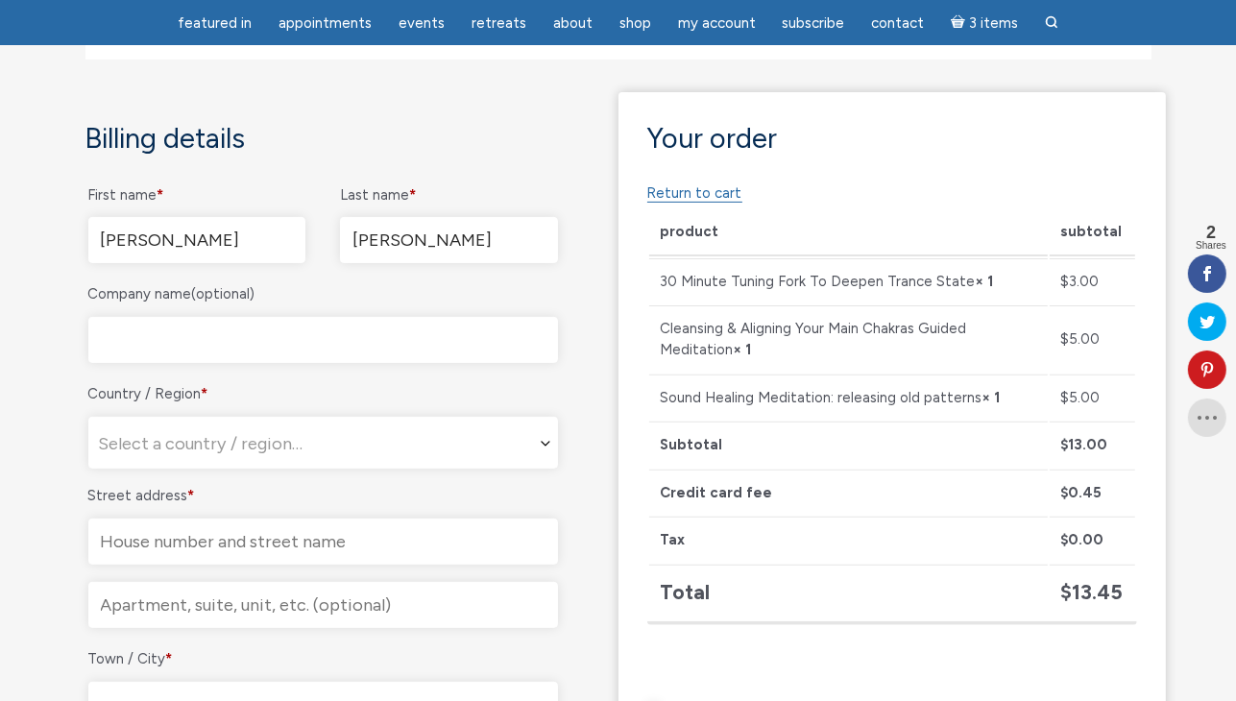
type input "Abrahamsen"
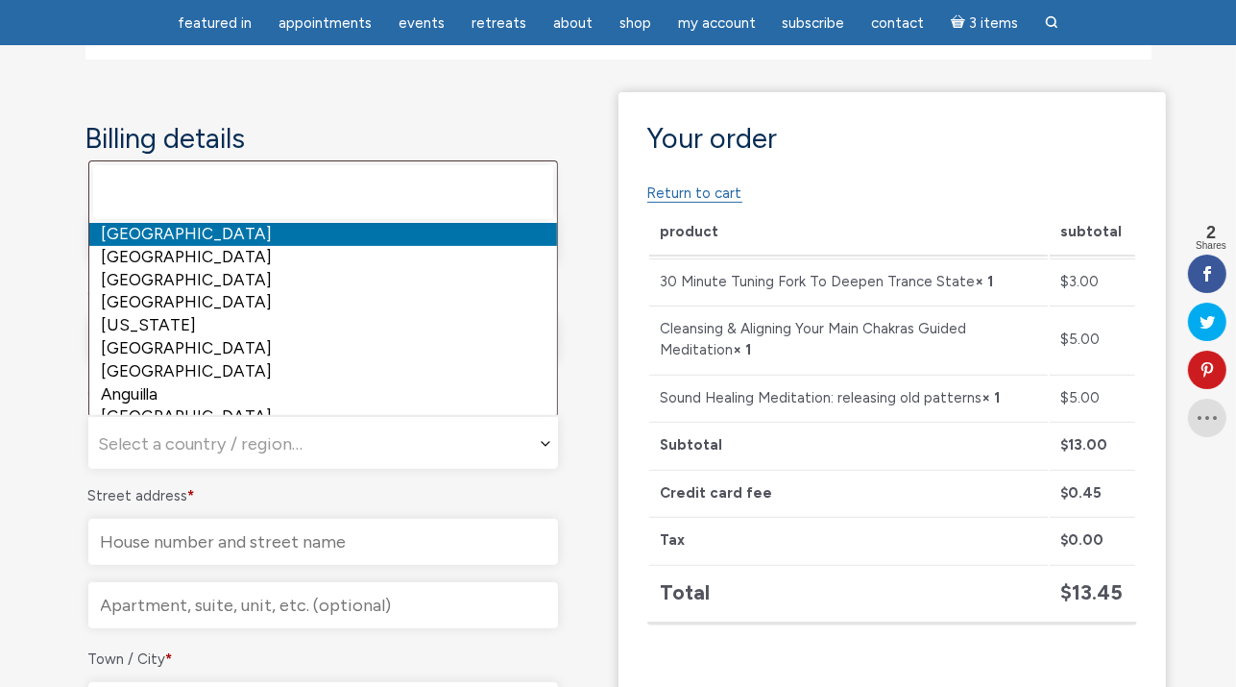
click at [374, 431] on span "Select a country / region…" at bounding box center [323, 444] width 468 height 52
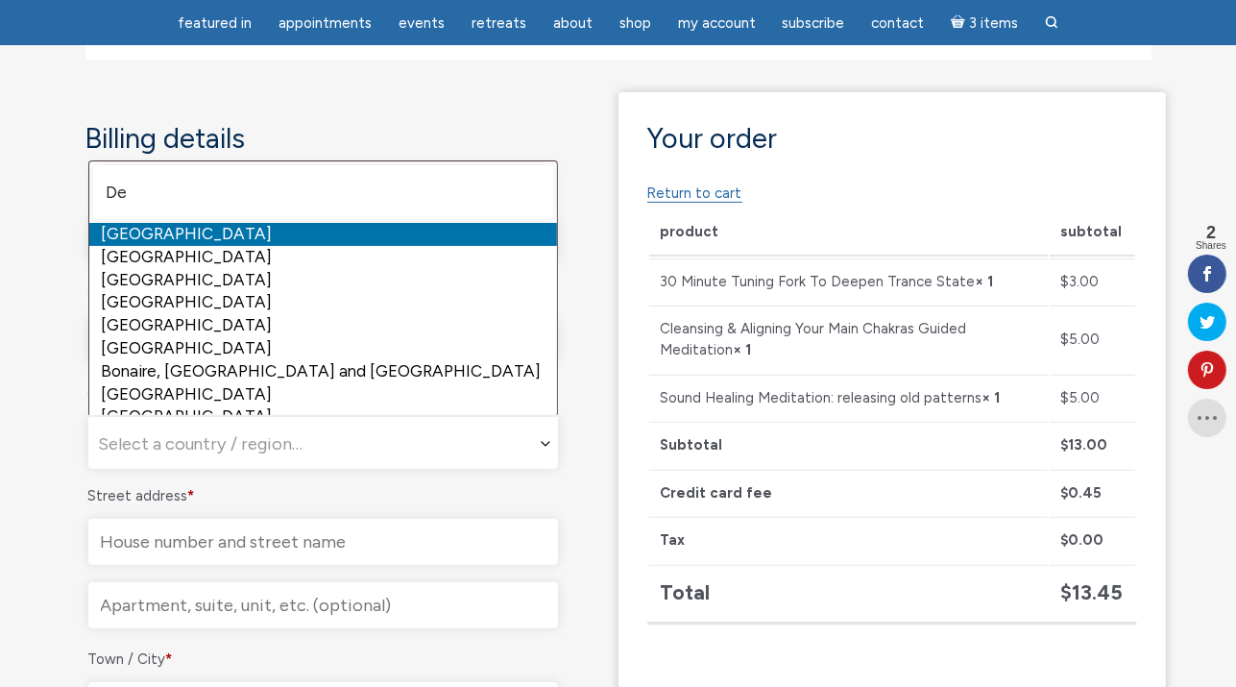
type input "De"
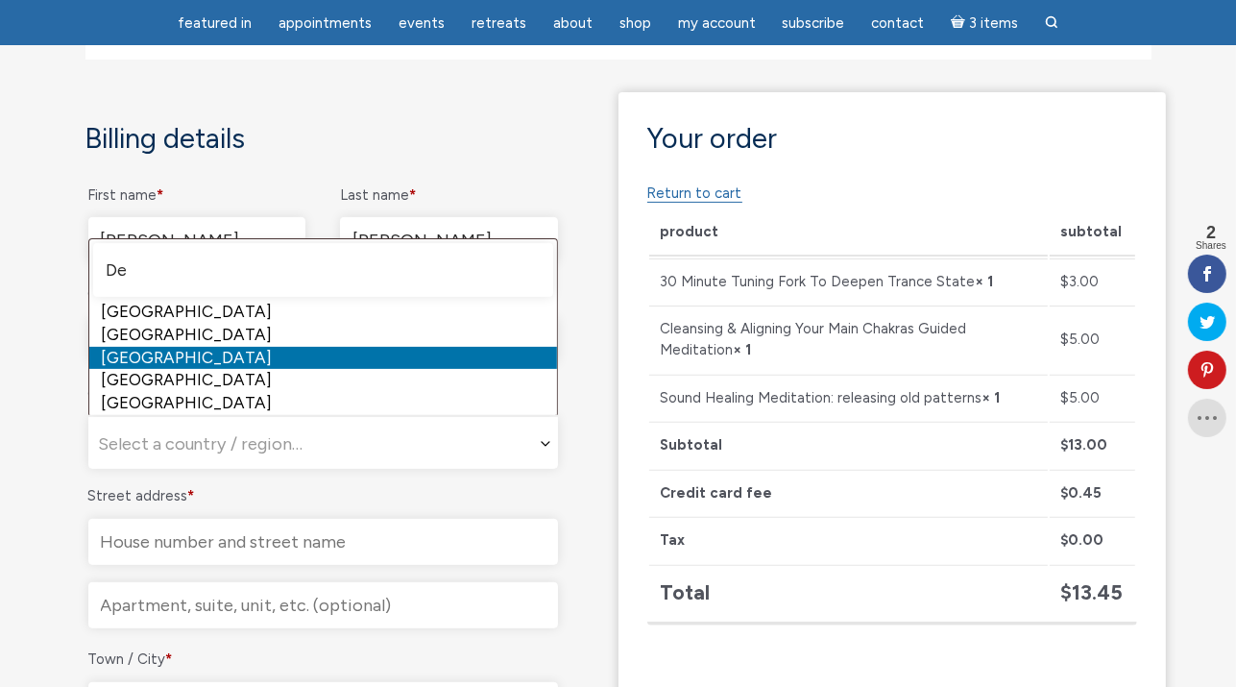
select select "DK"
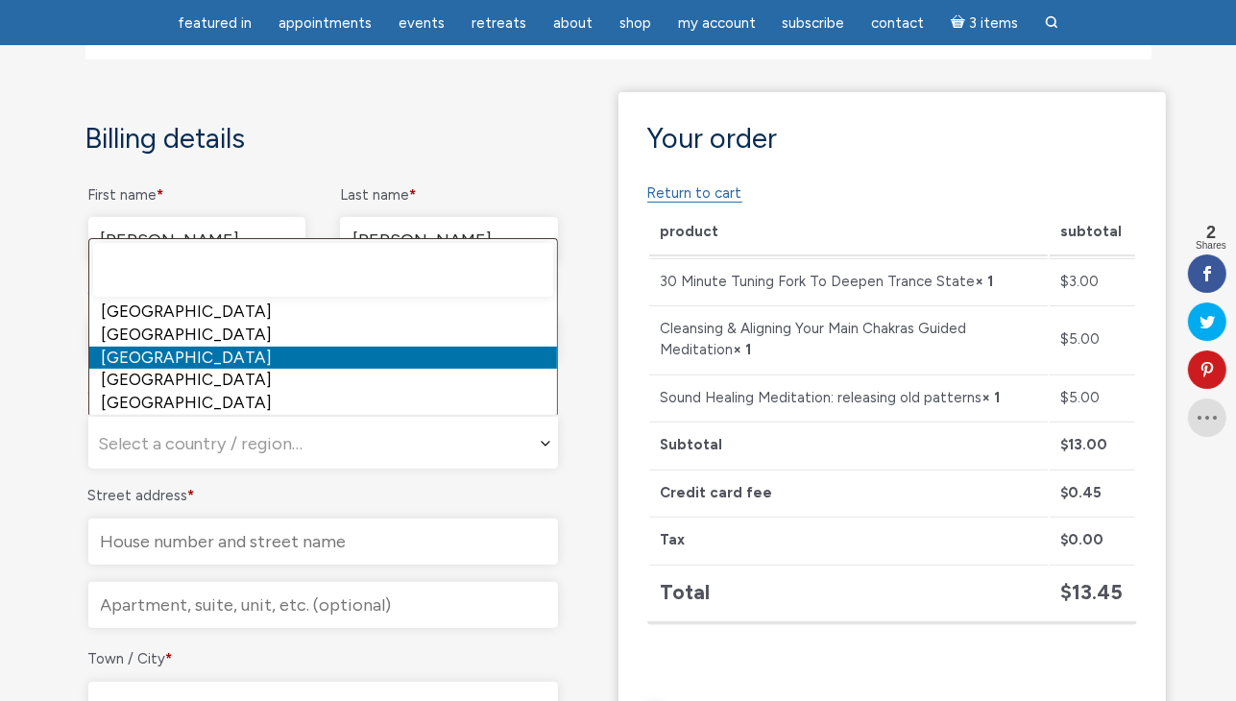
select select "DK"
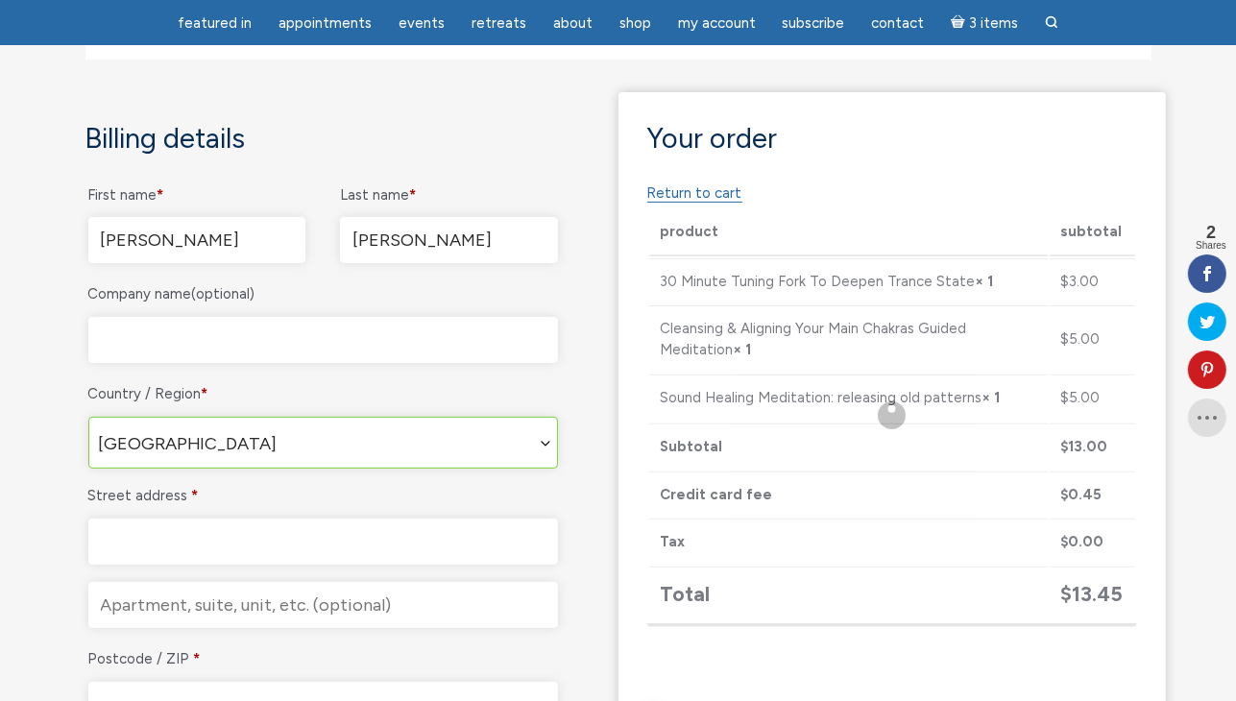
click at [185, 542] on input "Street address *" at bounding box center [323, 542] width 470 height 46
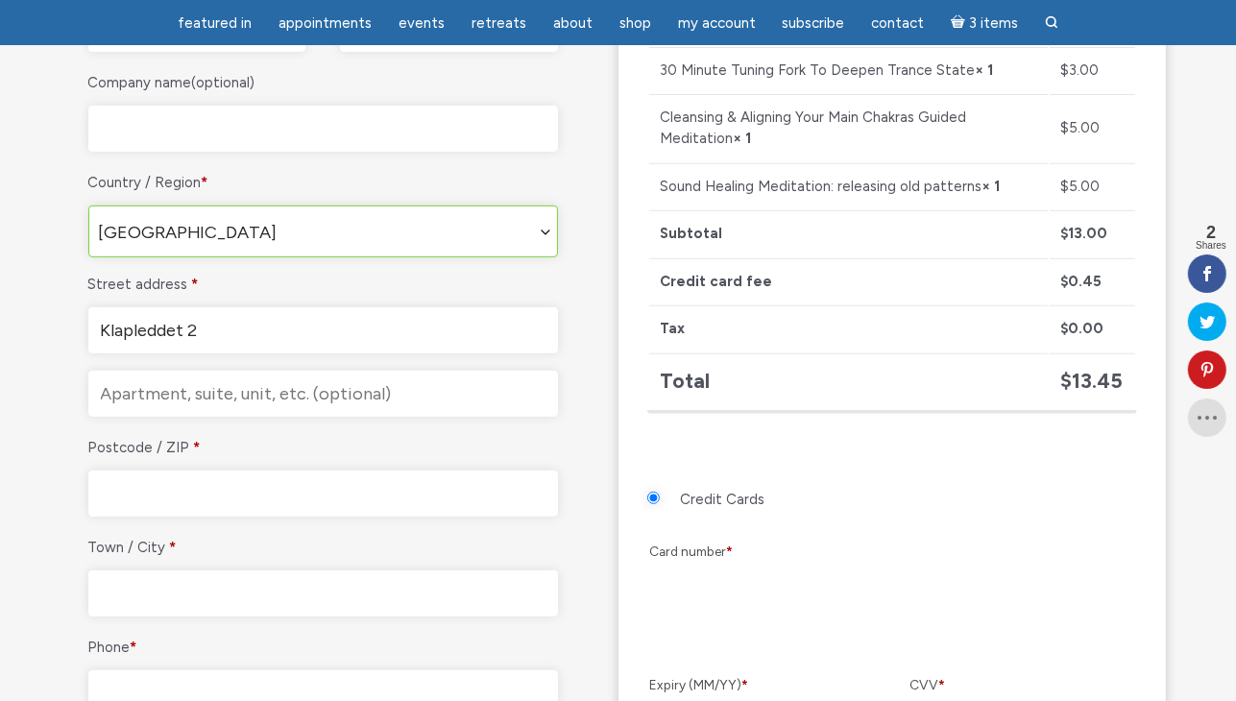
scroll to position [643, 0]
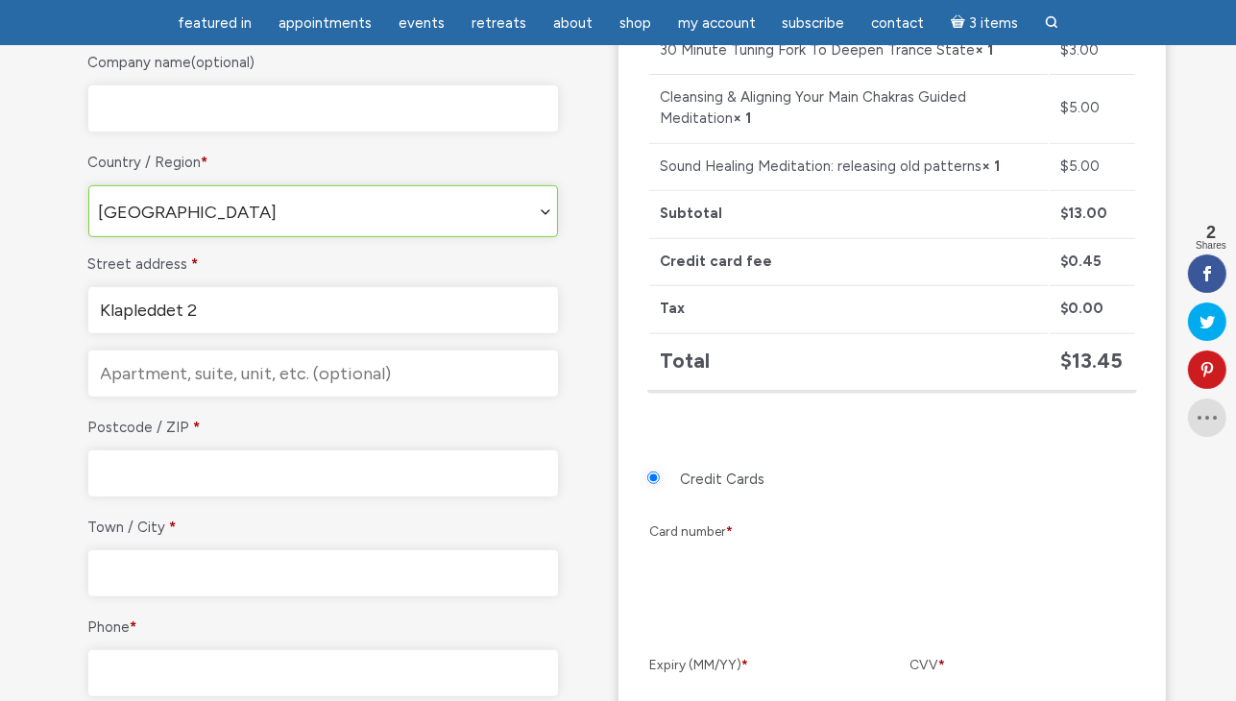
click at [204, 311] on input "Klapleddet 2" at bounding box center [323, 310] width 470 height 46
type input "Klapleddet 2, Lysabildskov"
click at [195, 464] on input "Postcode / ZIP *" at bounding box center [323, 473] width 470 height 46
type input "6470"
click at [210, 568] on input "Town / City *" at bounding box center [323, 573] width 470 height 46
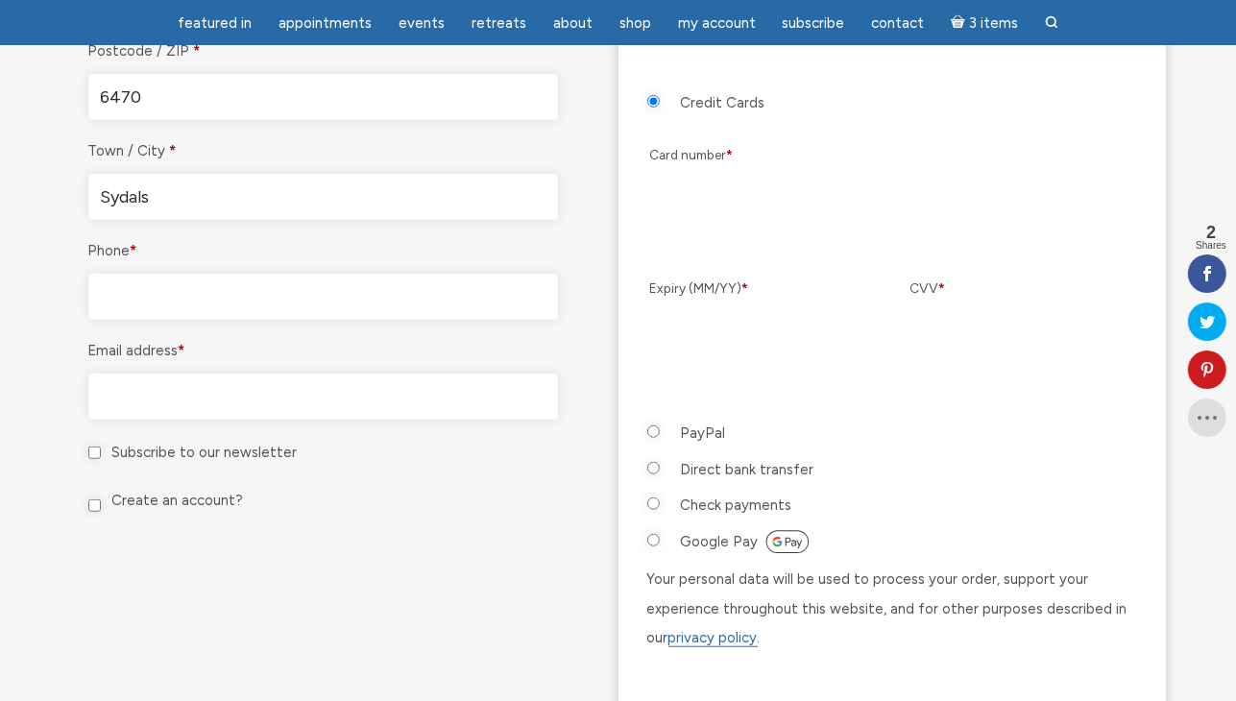
scroll to position [997, 0]
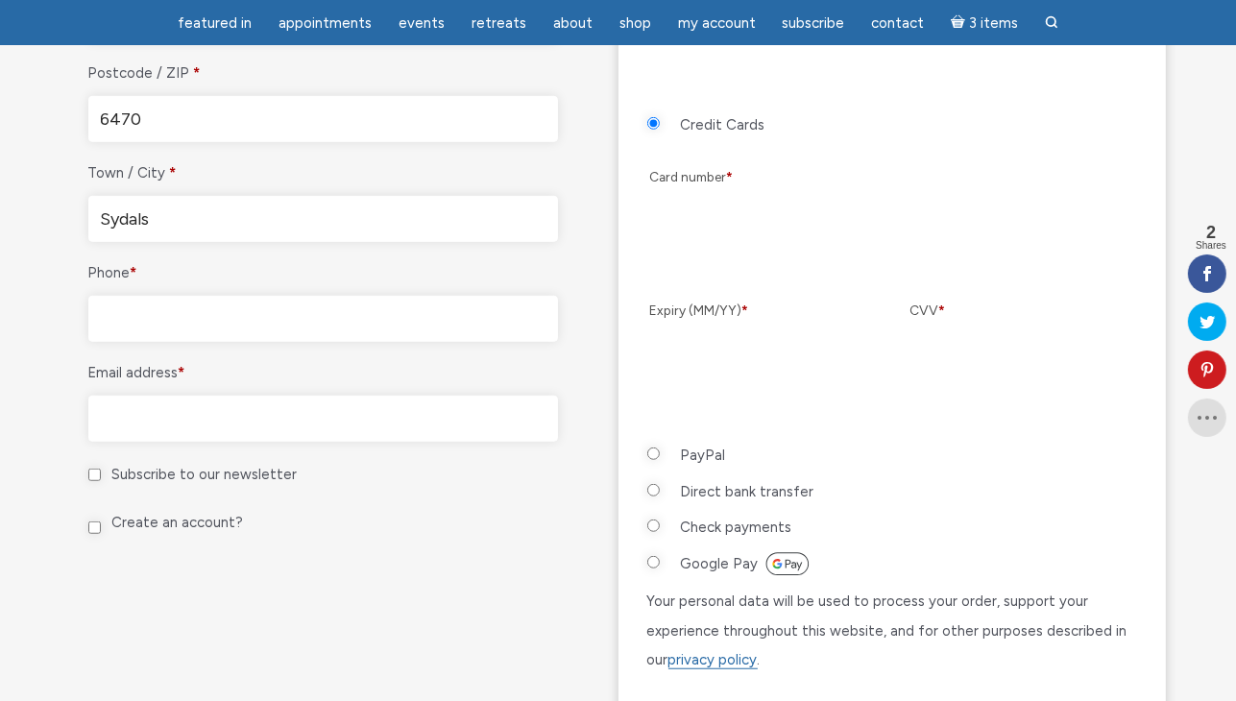
type input "Sydals"
click at [203, 316] on input "Phone *" at bounding box center [323, 319] width 470 height 46
type input "[PHONE_NUMBER]"
click at [153, 412] on input "Email address *" at bounding box center [323, 419] width 470 height 46
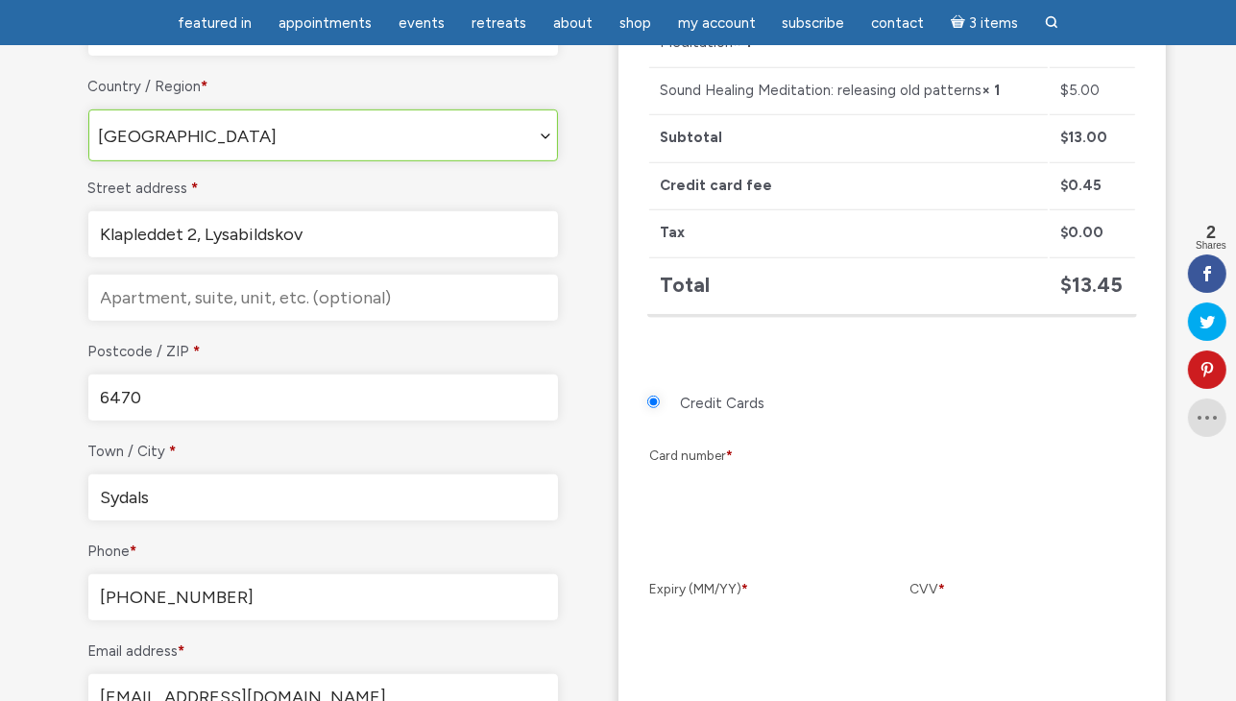
scroll to position [744, 0]
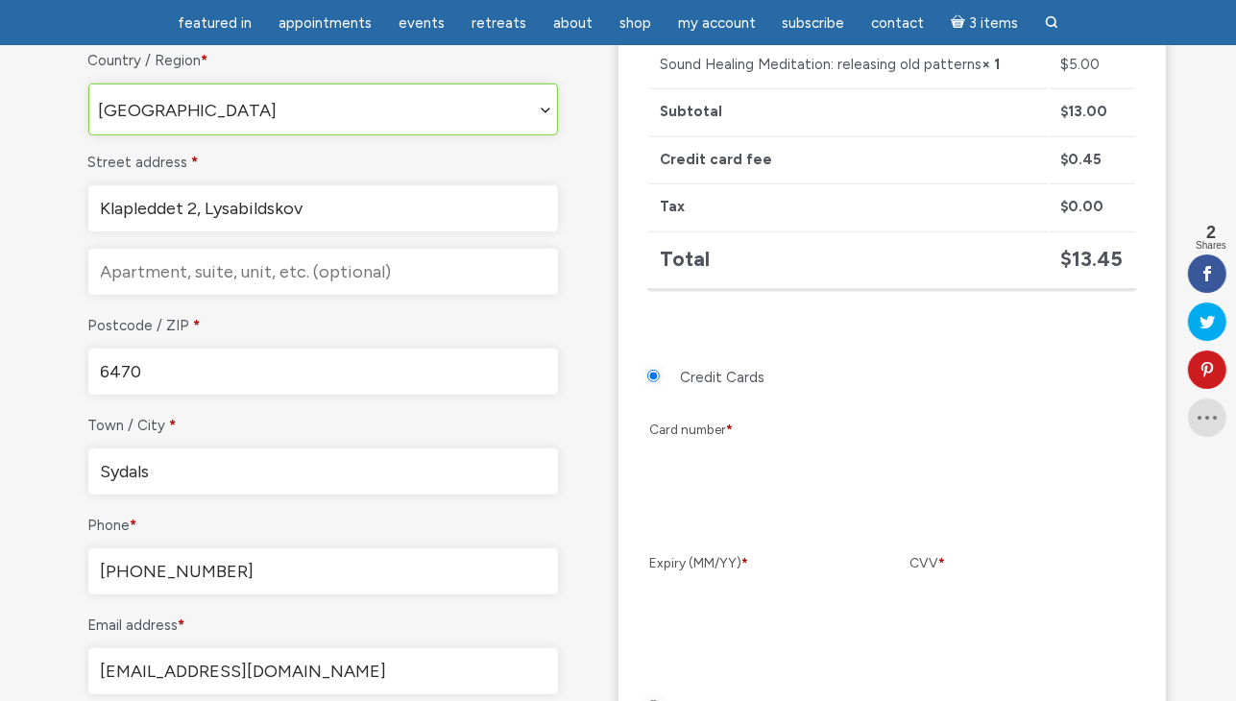
type input "[EMAIL_ADDRESS][DOMAIN_NAME]"
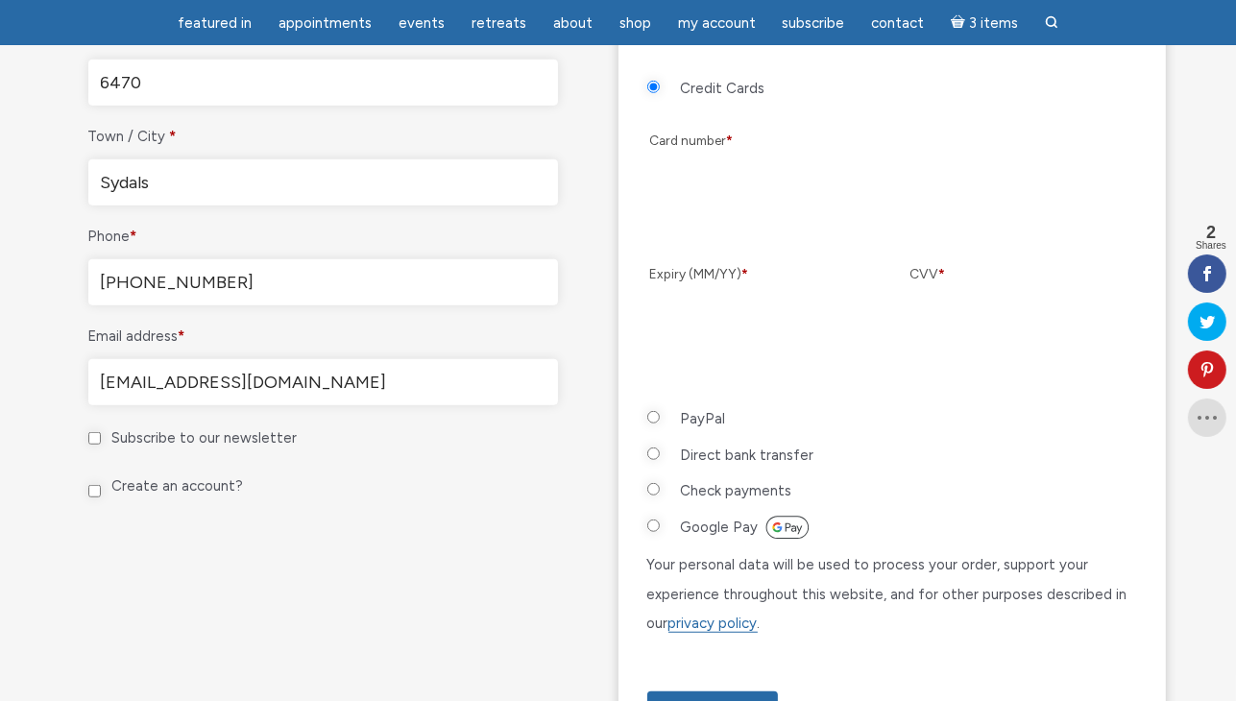
scroll to position [1025, 0]
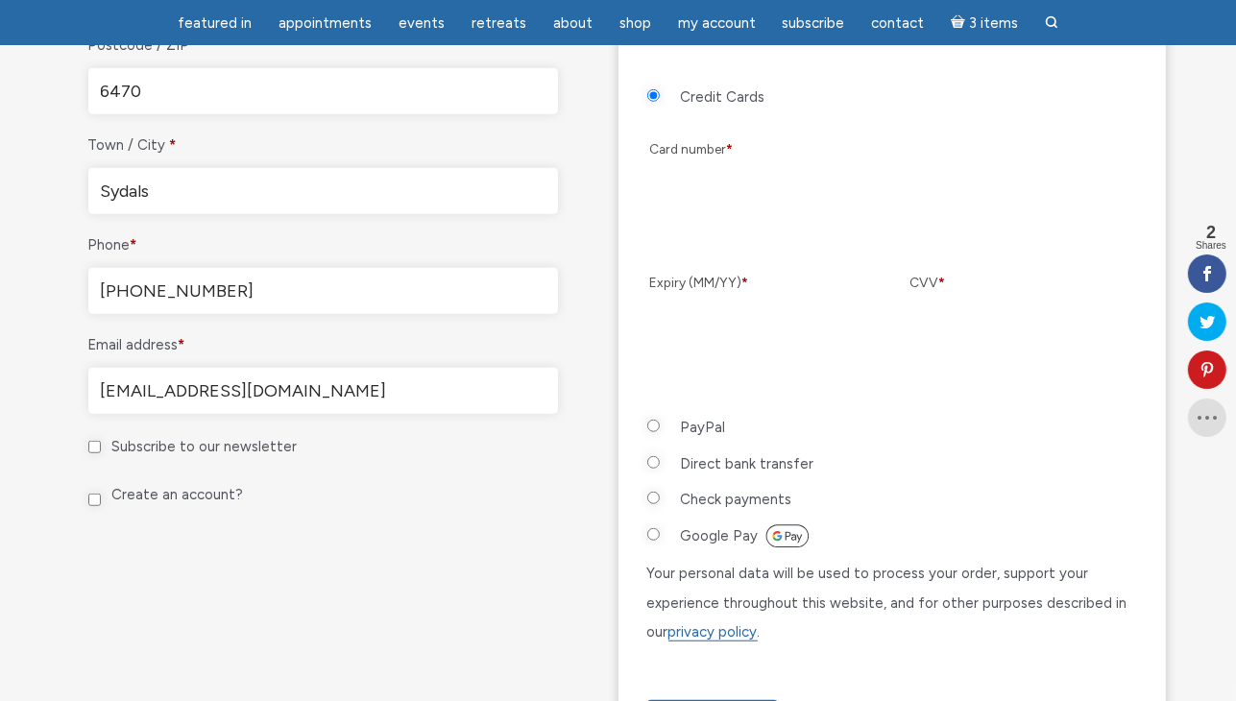
click at [652, 423] on input "PayPal" at bounding box center [653, 426] width 12 height 12
radio input "true"
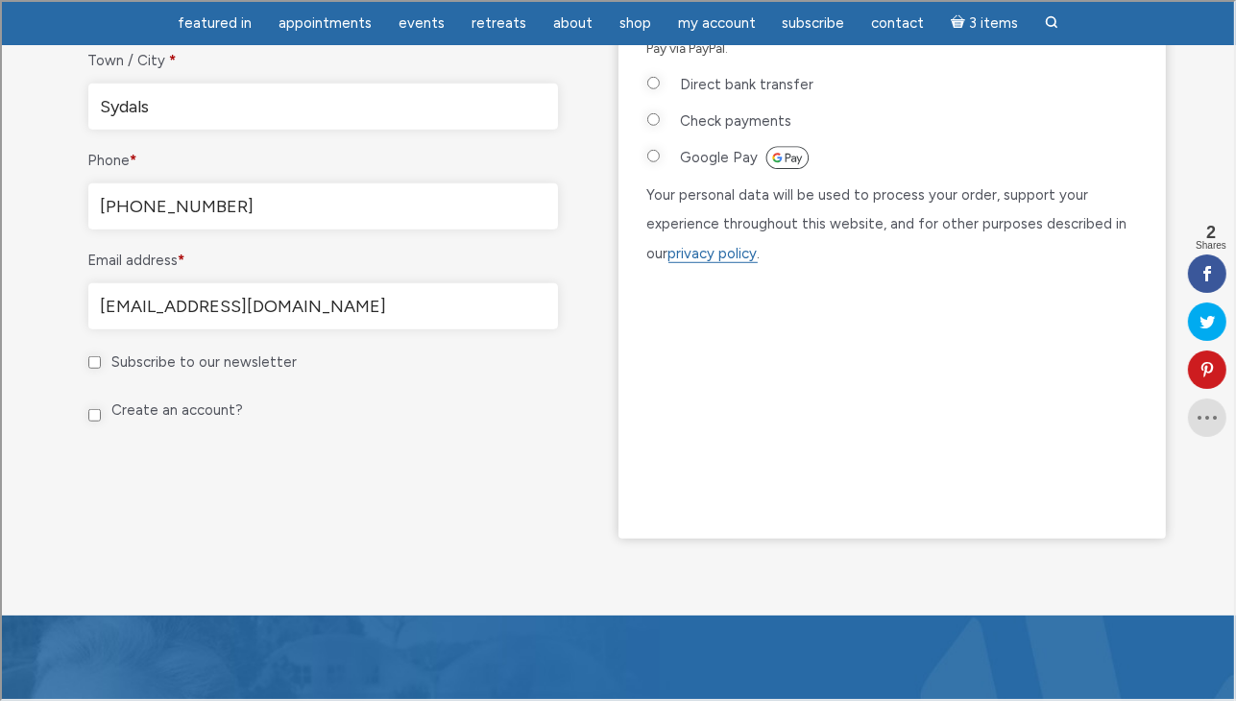
scroll to position [1112, 0]
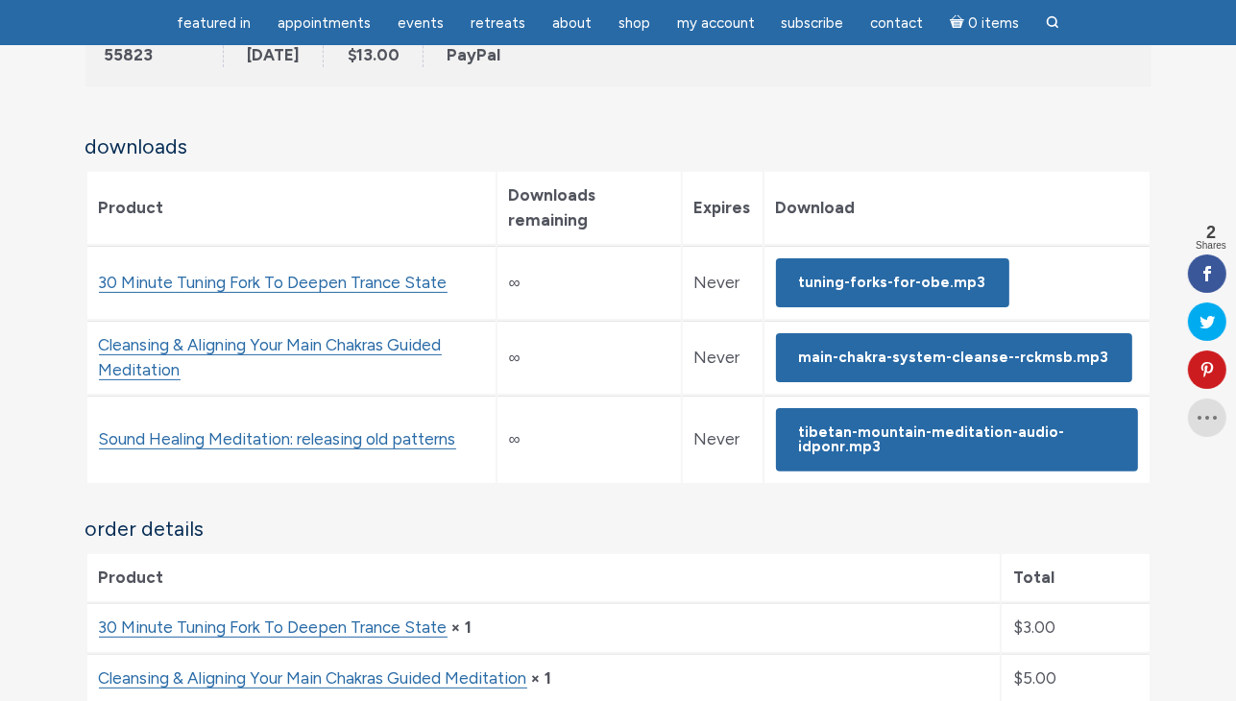
scroll to position [331, 0]
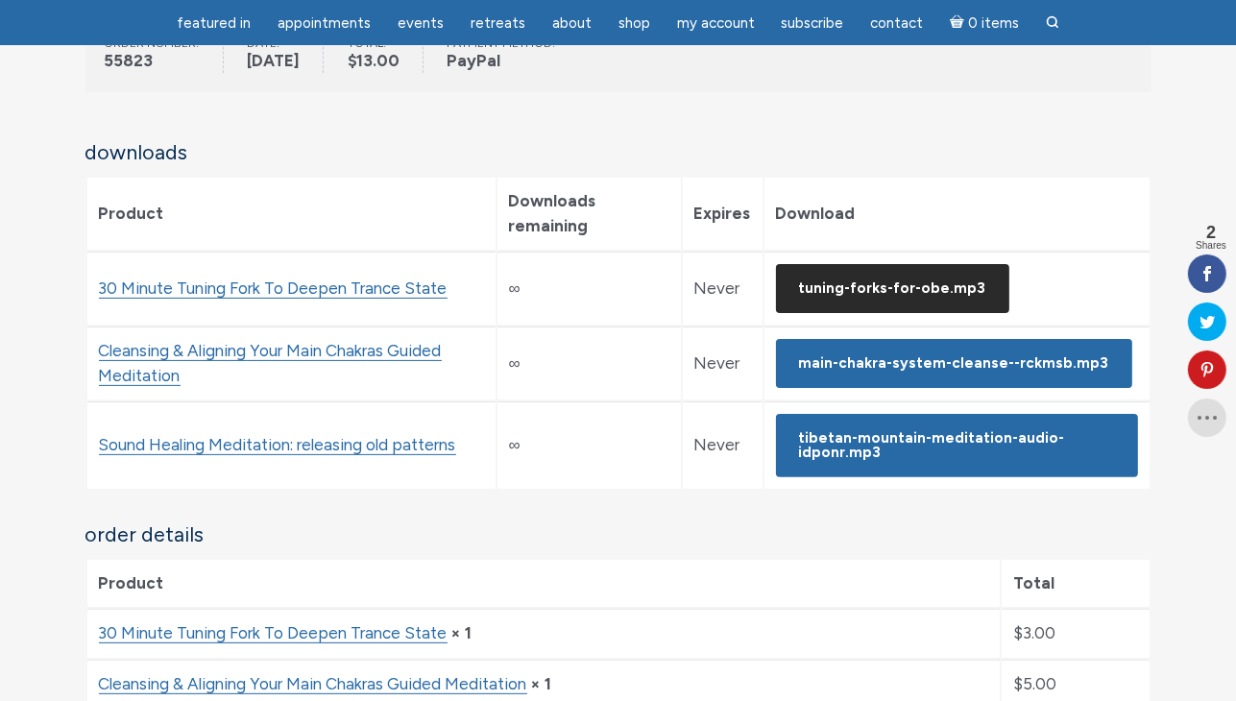
click at [895, 287] on link "Tuning-Forks-for-OBE.mp3" at bounding box center [892, 288] width 233 height 49
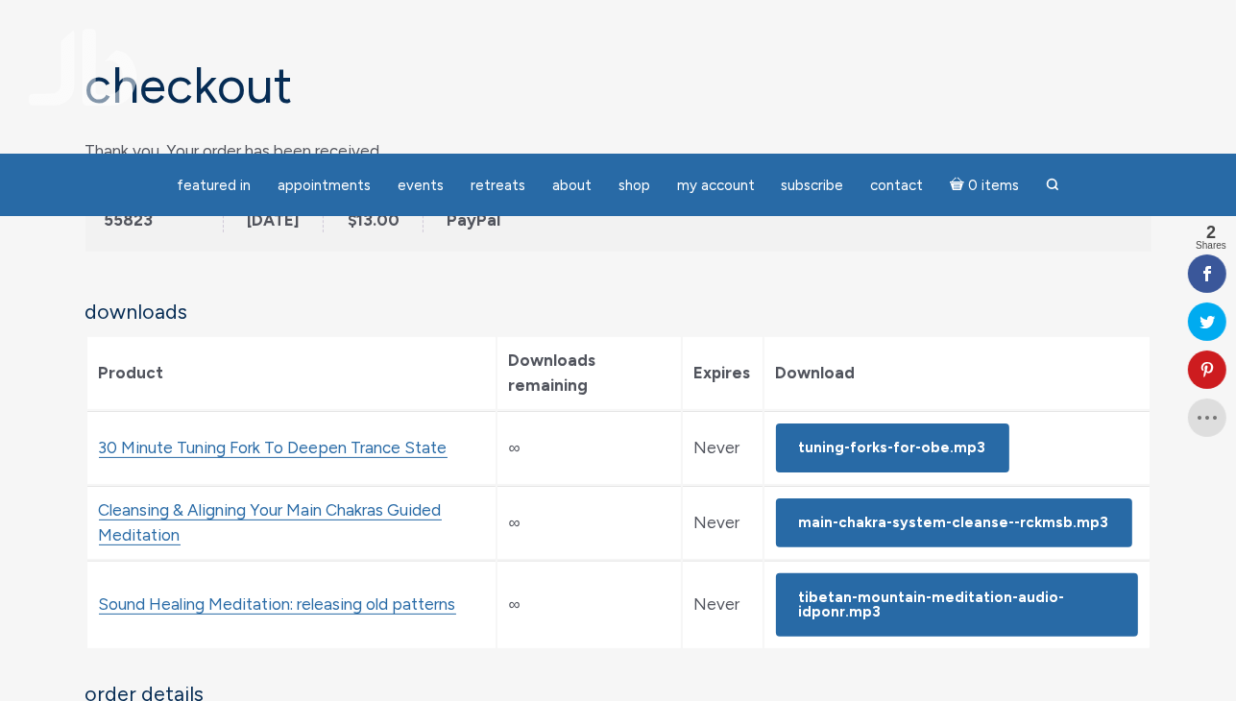
scroll to position [0, 0]
